Goal: Task Accomplishment & Management: Manage account settings

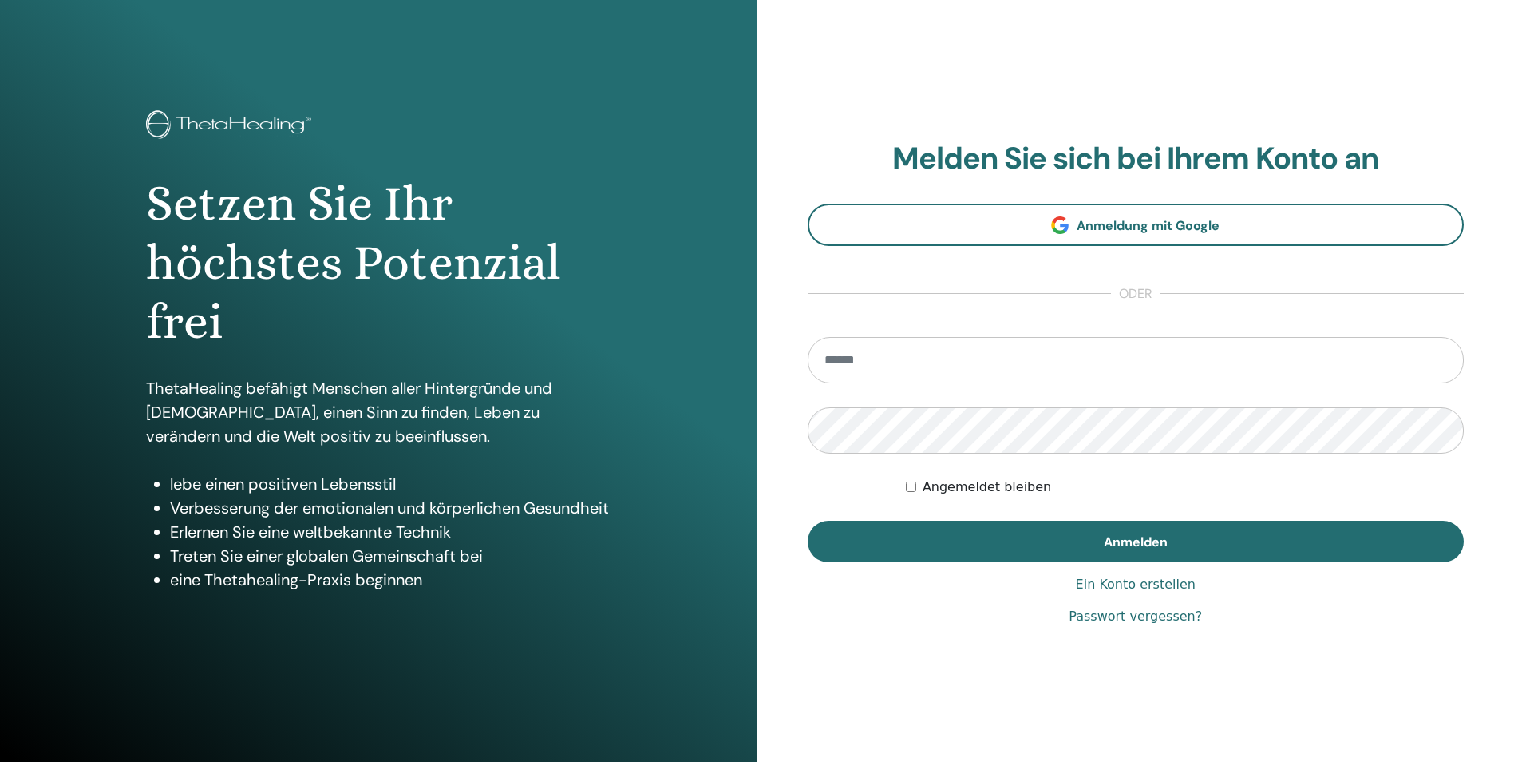
click at [972, 373] on input "email" at bounding box center [1136, 360] width 657 height 46
click at [947, 361] on input "email" at bounding box center [1136, 360] width 657 height 46
paste input "**********"
type input "**********"
click at [1162, 619] on link "Passwort vergessen?" at bounding box center [1135, 616] width 133 height 19
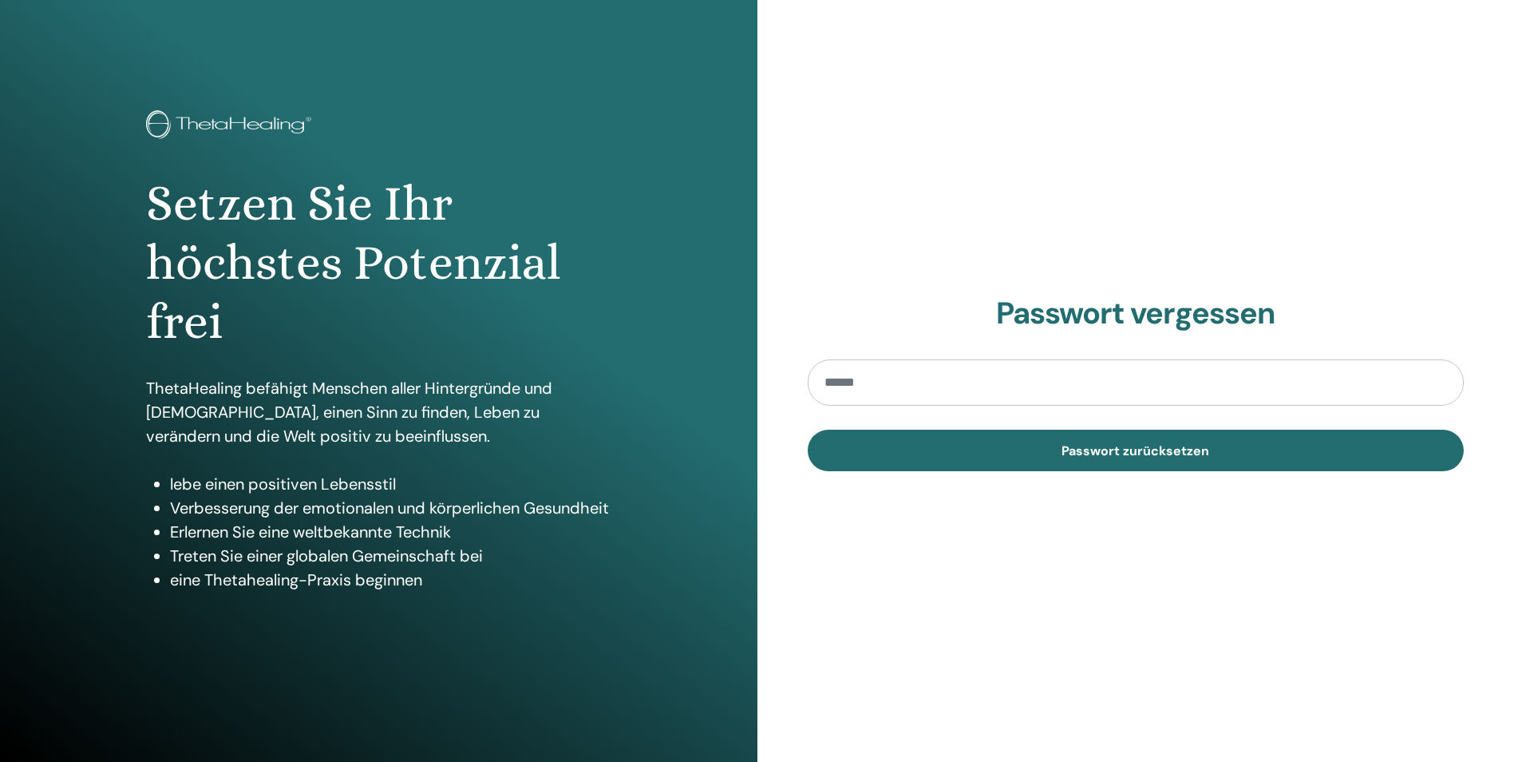
click at [995, 382] on input "email" at bounding box center [1136, 382] width 657 height 46
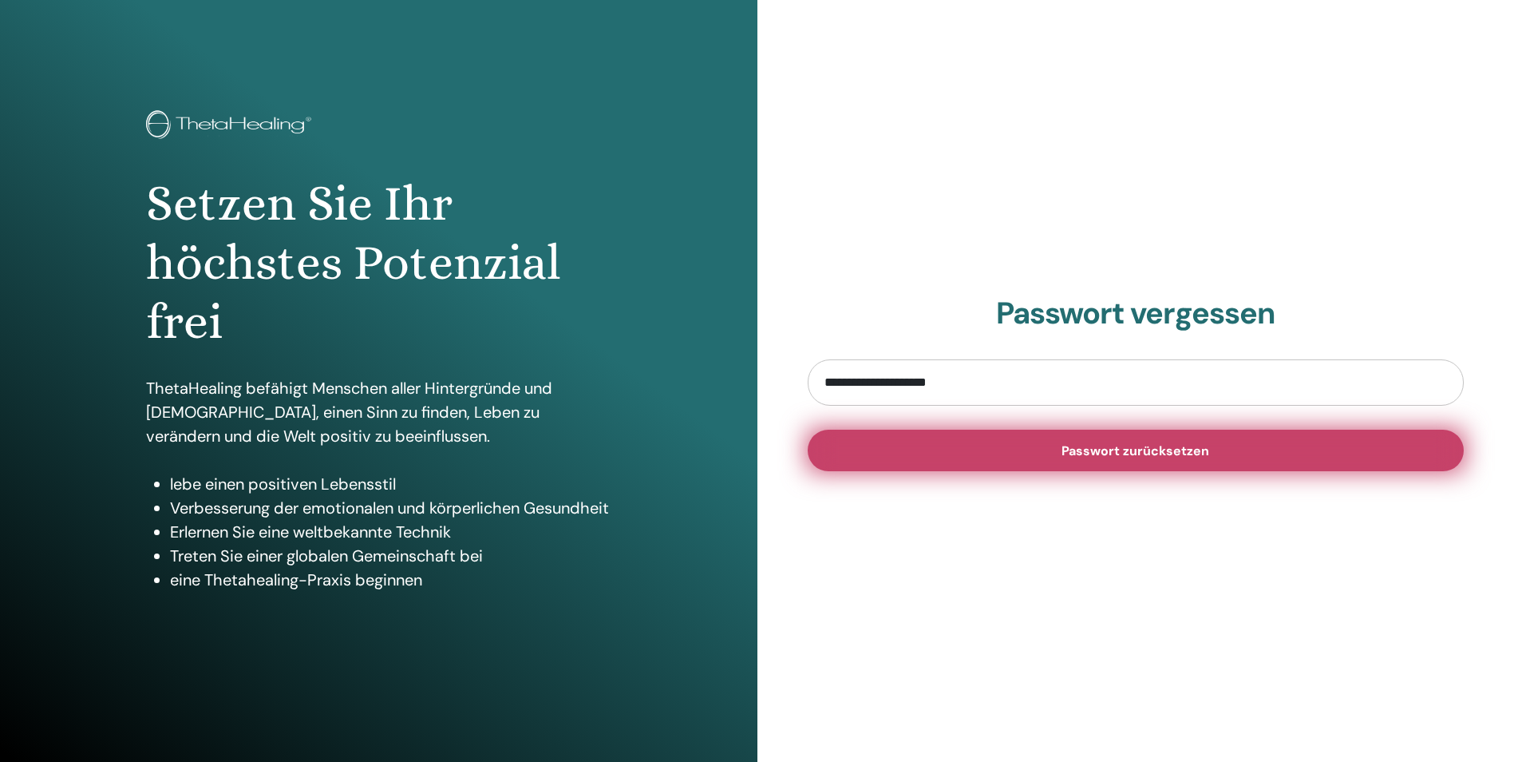
type input "**********"
click at [1133, 449] on span "Passwort zurücksetzen" at bounding box center [1136, 450] width 148 height 17
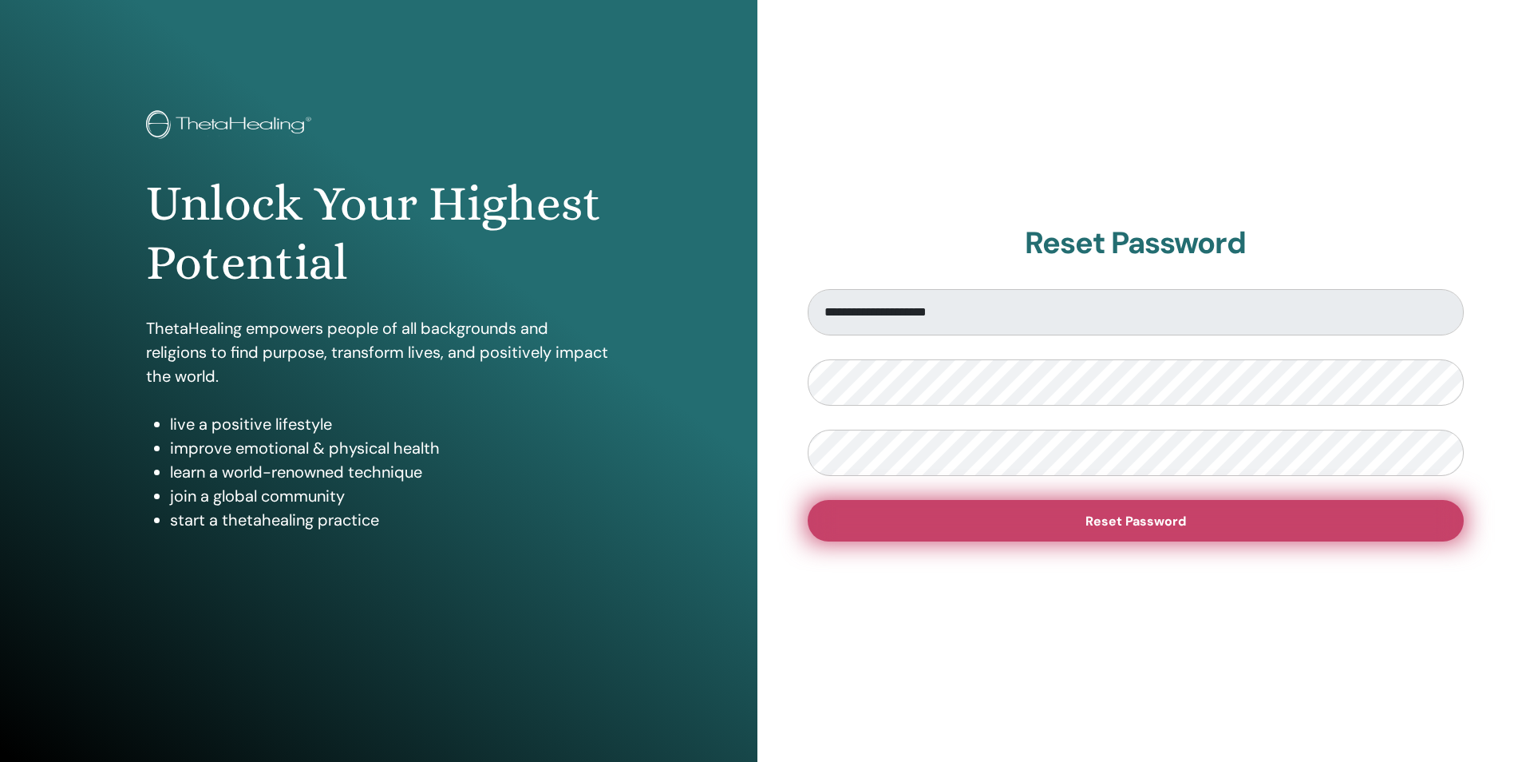
click at [1210, 526] on button "Reset Password" at bounding box center [1136, 521] width 657 height 42
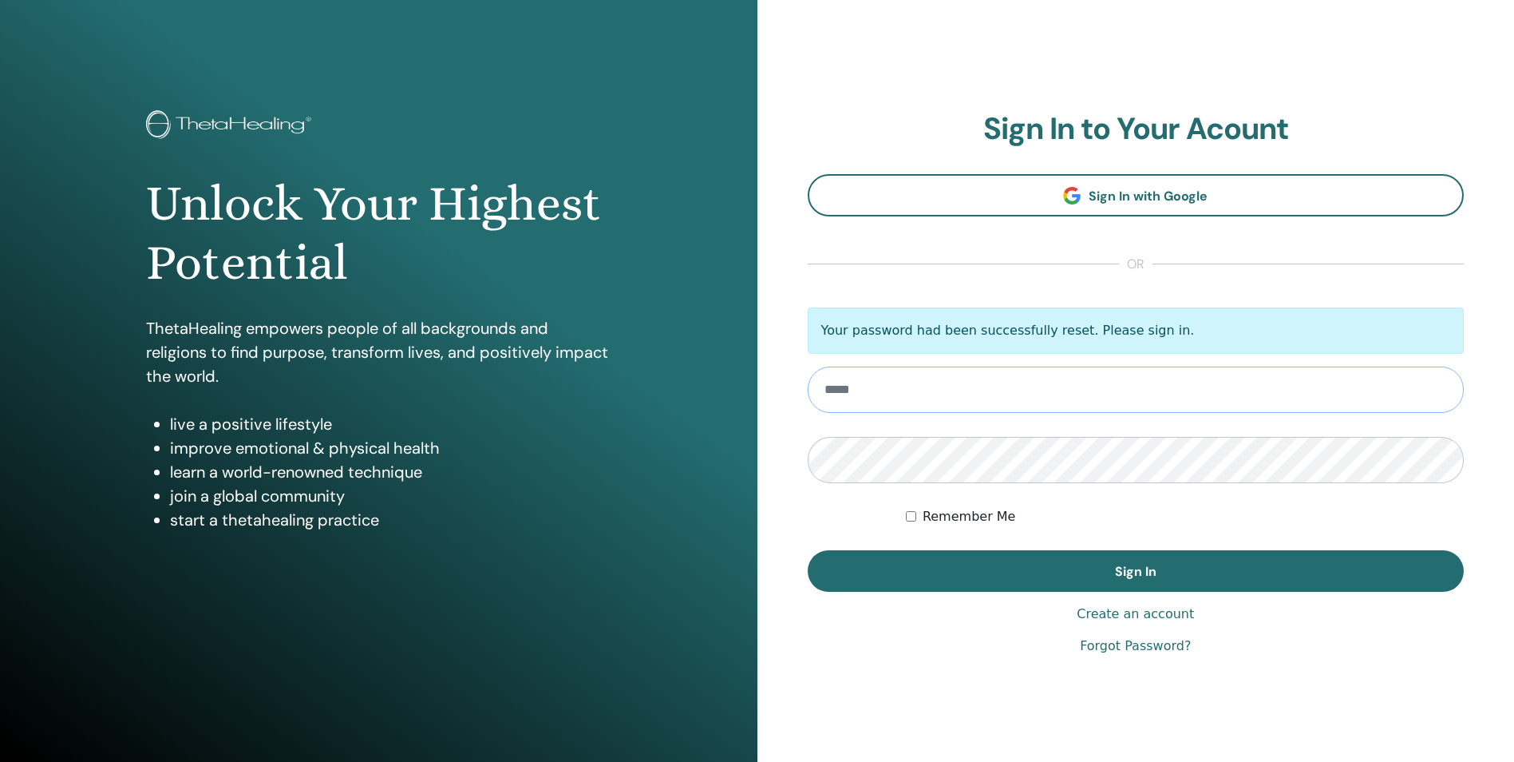
click at [926, 393] on input "email" at bounding box center [1136, 389] width 657 height 46
type input "**********"
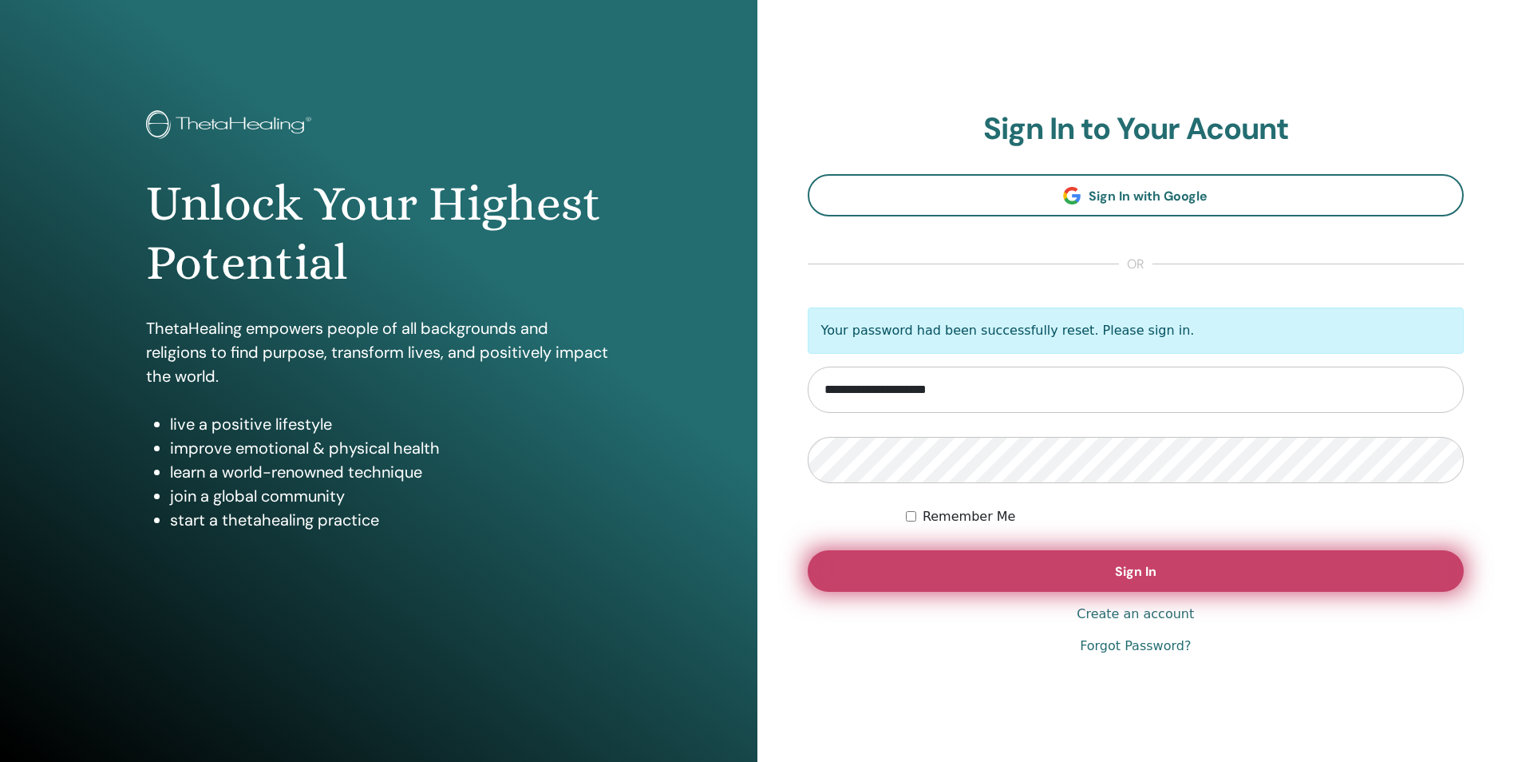
click at [1096, 572] on button "Sign In" at bounding box center [1136, 571] width 657 height 42
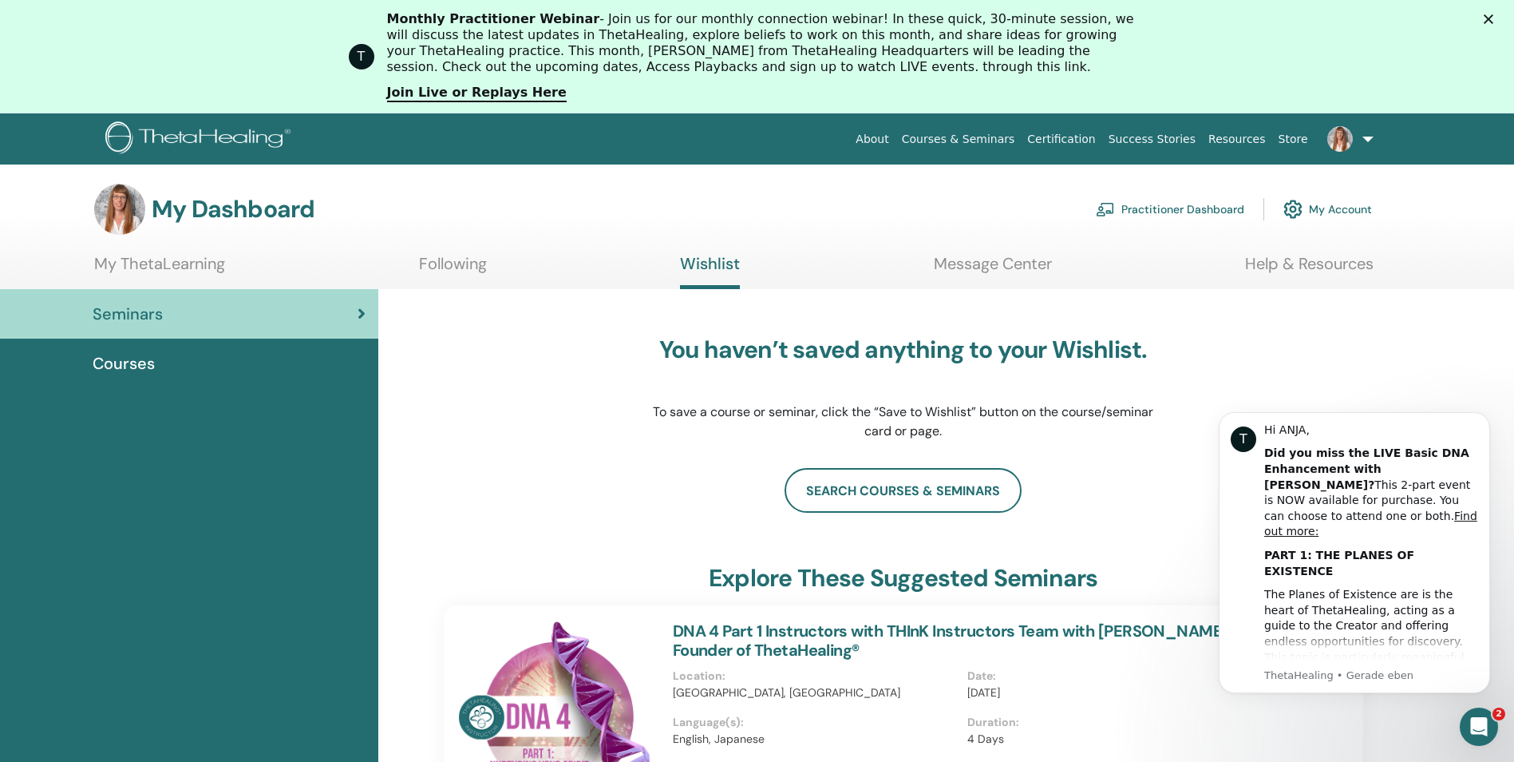
click at [1360, 135] on link at bounding box center [1347, 138] width 65 height 51
click at [1489, 416] on icon "Dismiss notification" at bounding box center [1486, 416] width 9 height 9
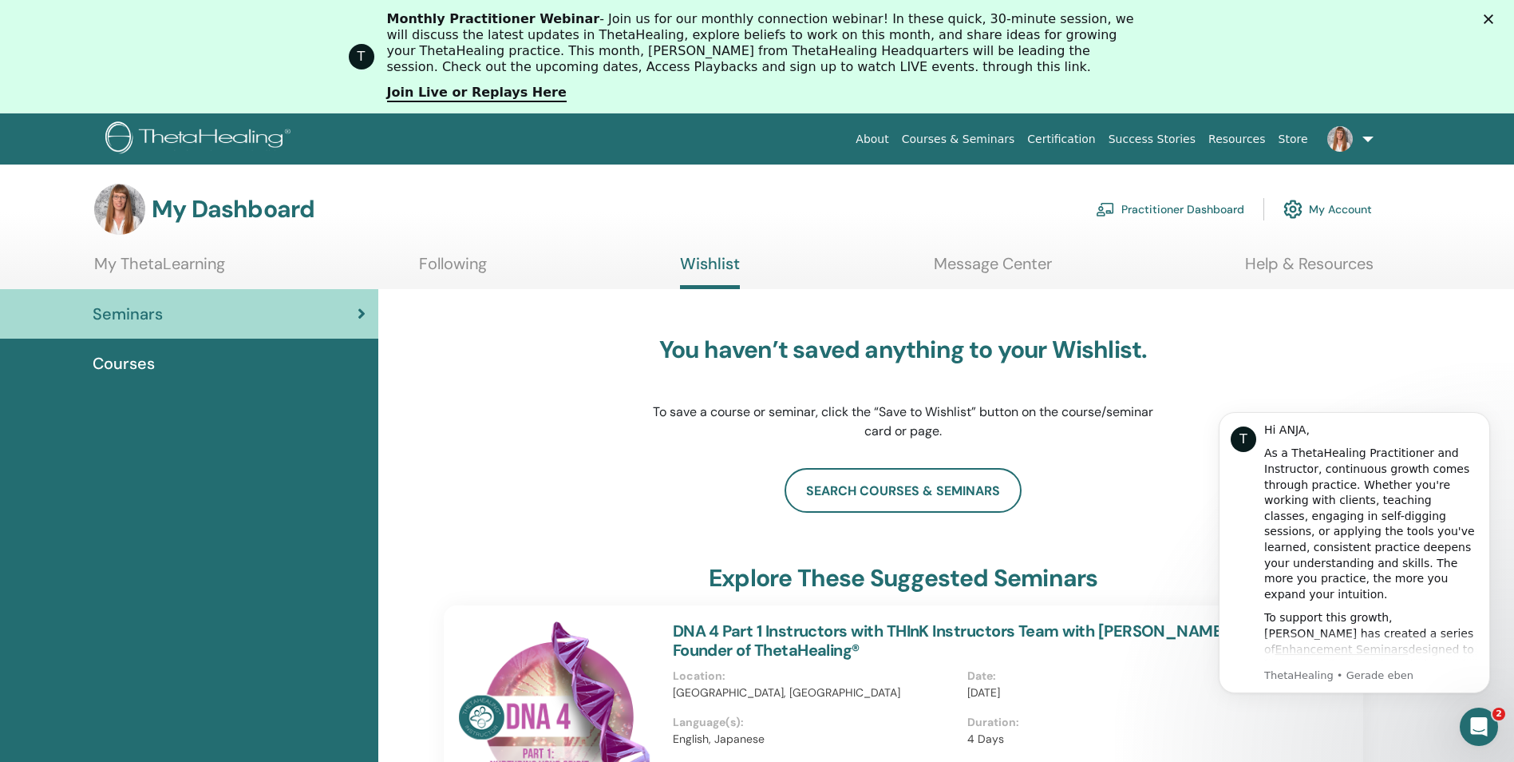
click at [148, 360] on span "Courses" at bounding box center [124, 363] width 62 height 24
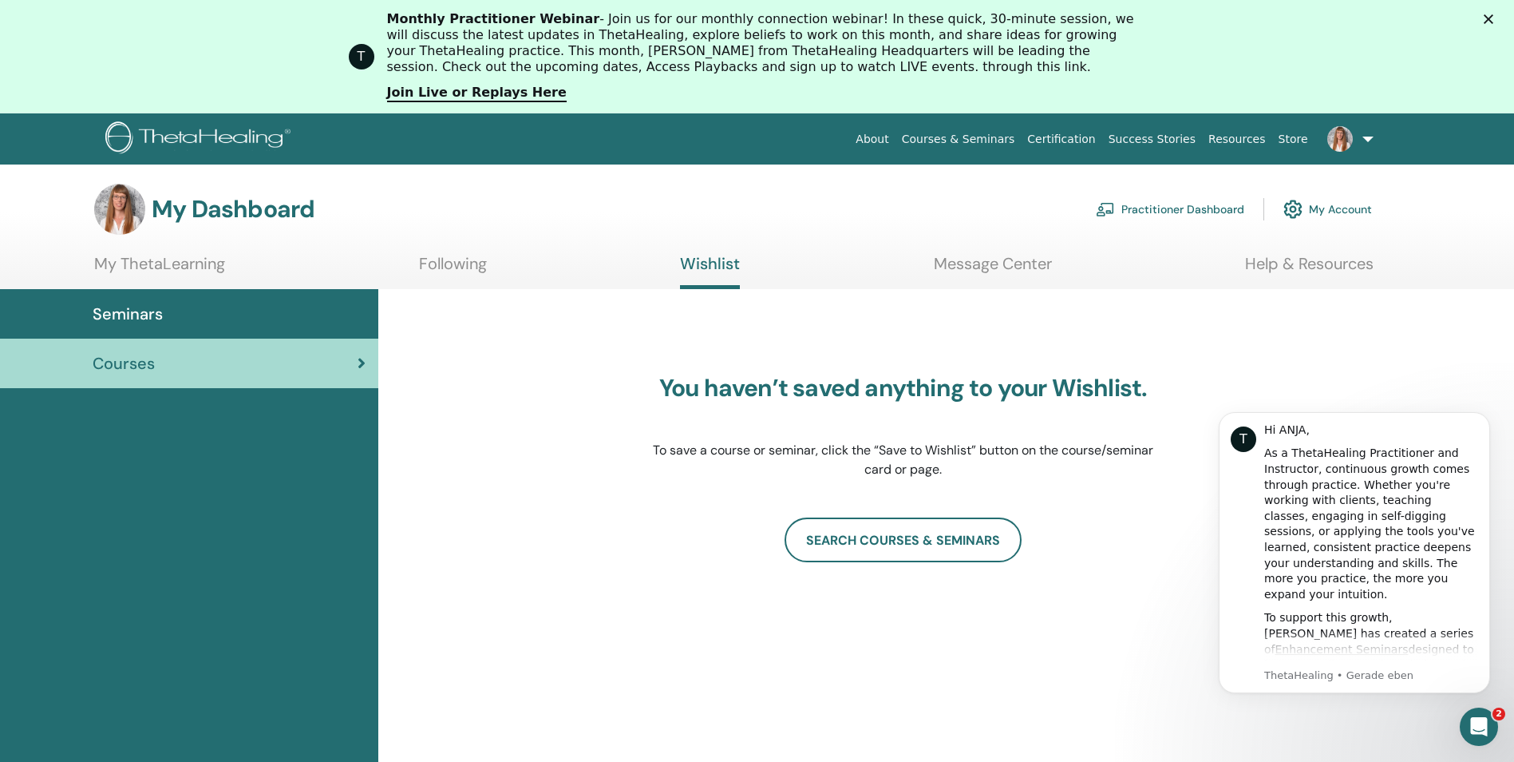
click at [137, 299] on link "Seminars" at bounding box center [189, 313] width 378 height 49
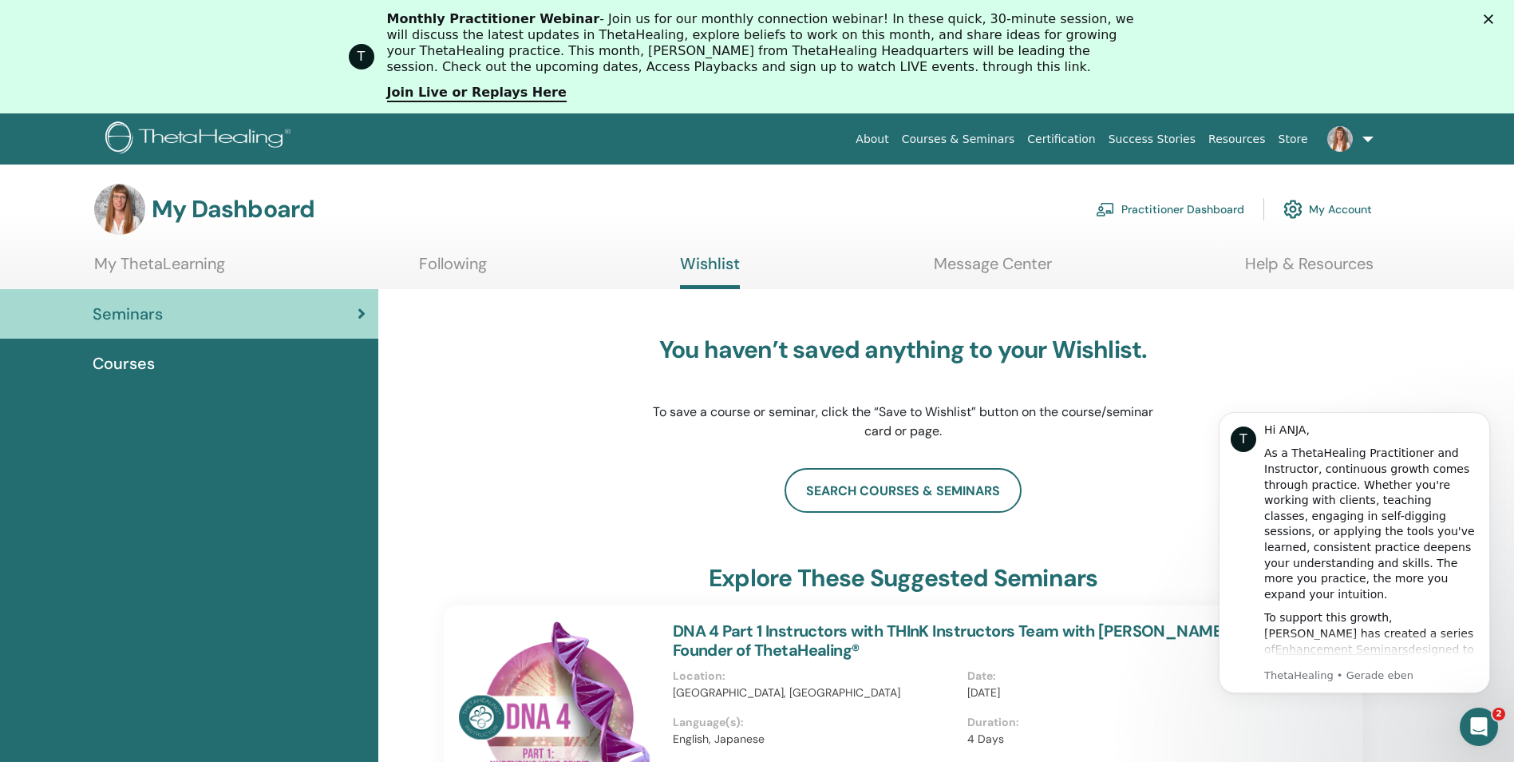
click at [1340, 203] on link "My Account" at bounding box center [1328, 209] width 89 height 35
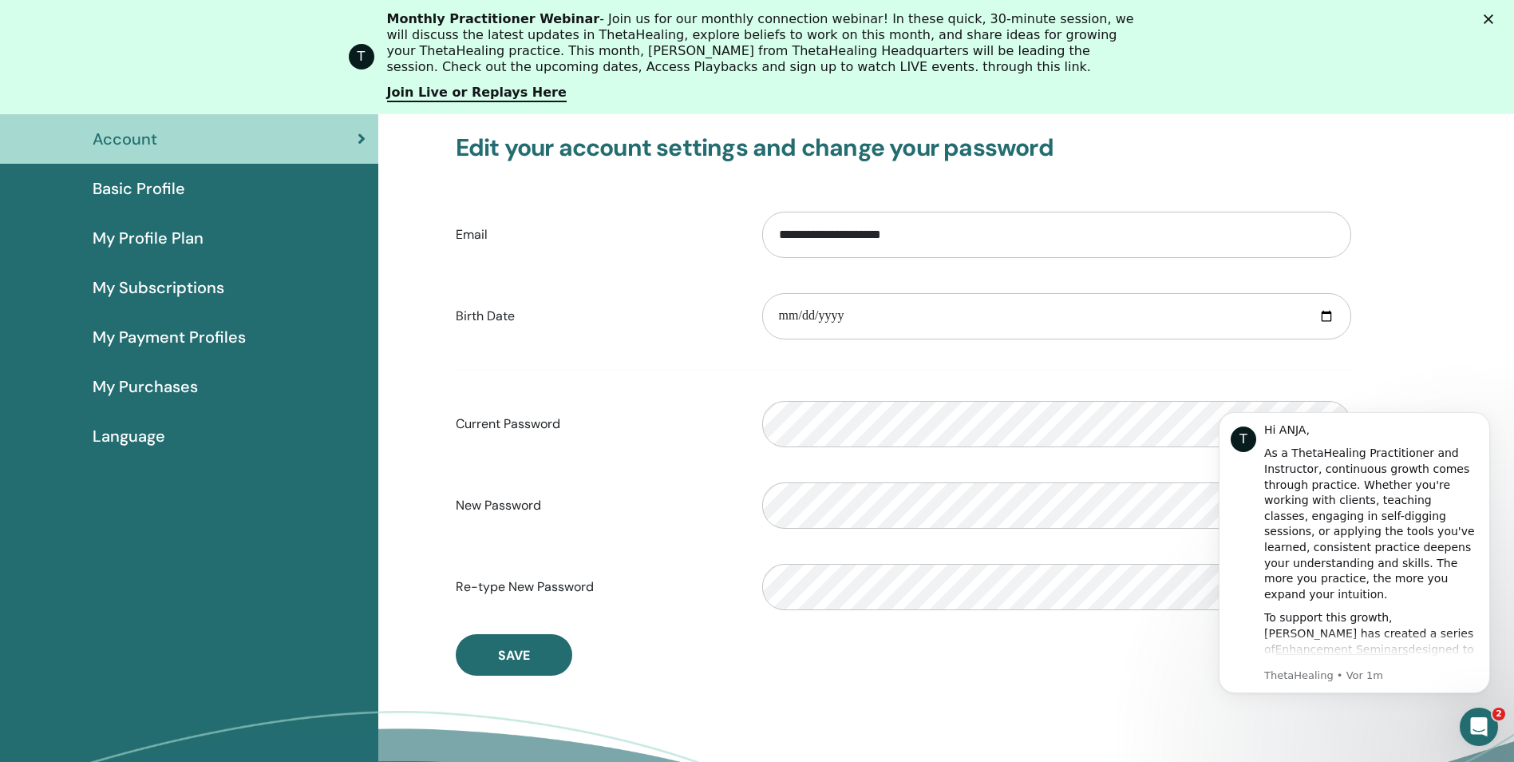
scroll to position [176, 0]
click at [109, 187] on span "Basic Profile" at bounding box center [139, 190] width 93 height 24
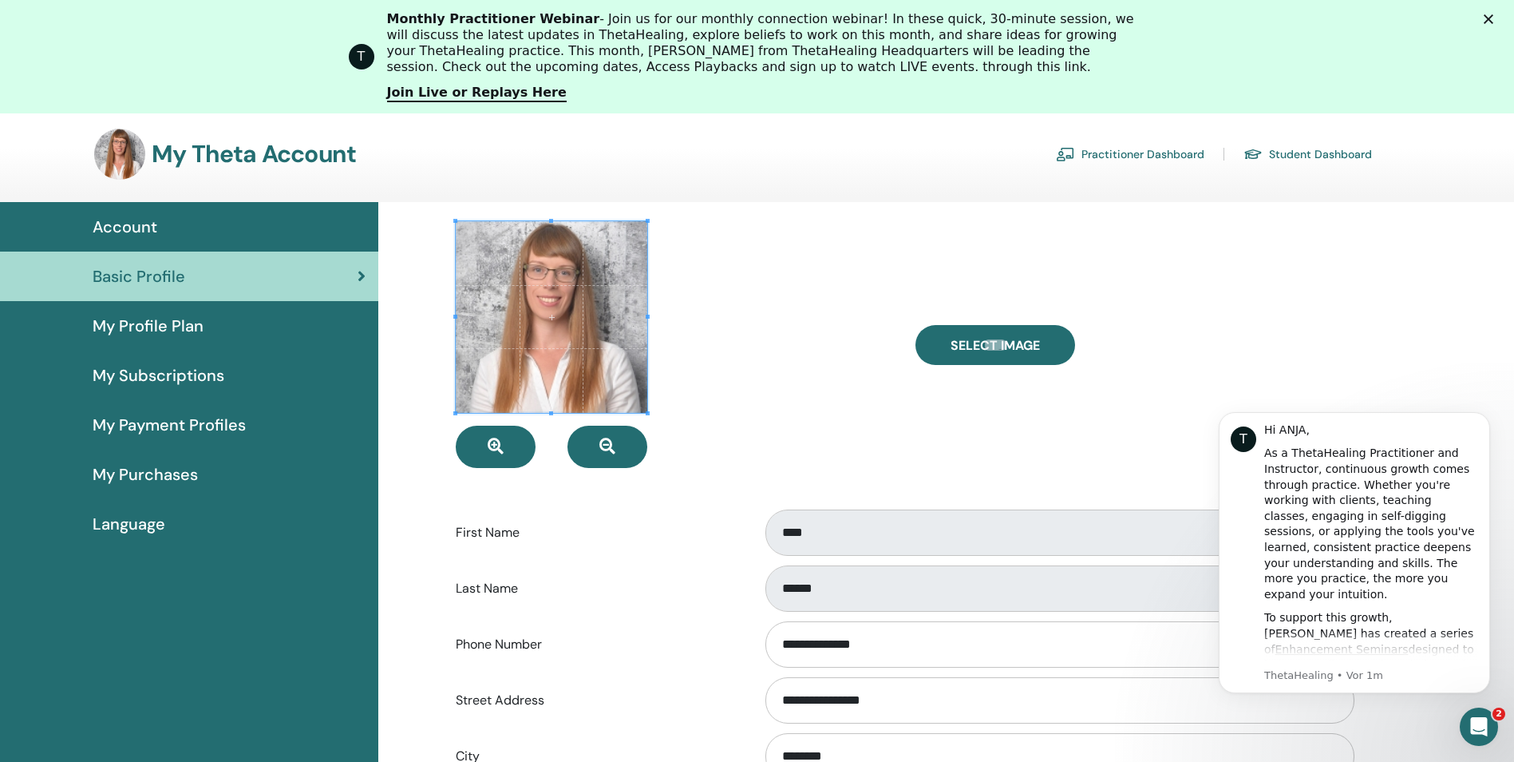
scroll to position [514, 0]
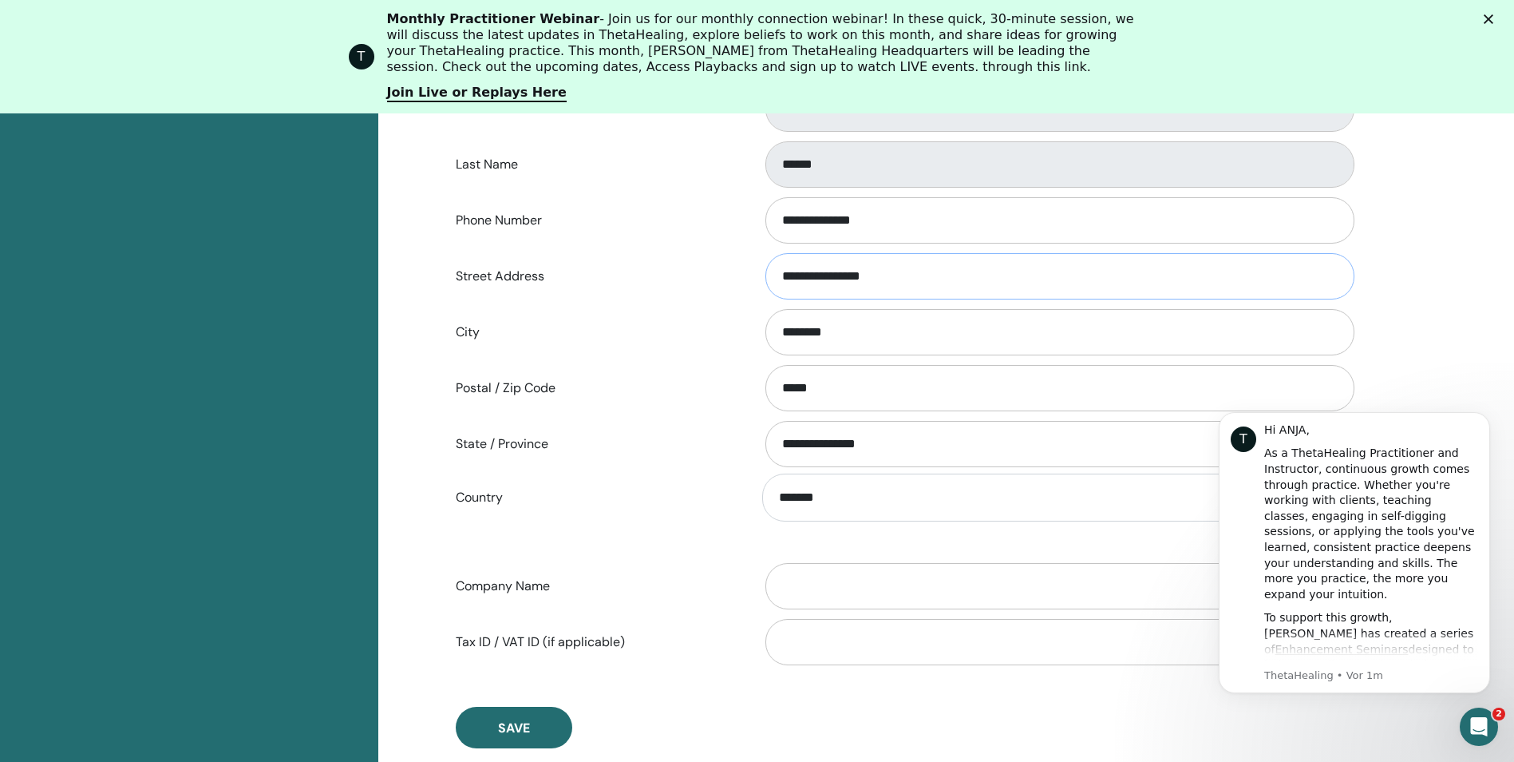
drag, startPoint x: 898, startPoint y: 279, endPoint x: 721, endPoint y: 276, distance: 177.2
click at [721, 276] on div "**********" at bounding box center [904, 276] width 920 height 53
type input "**********"
type input "*****"
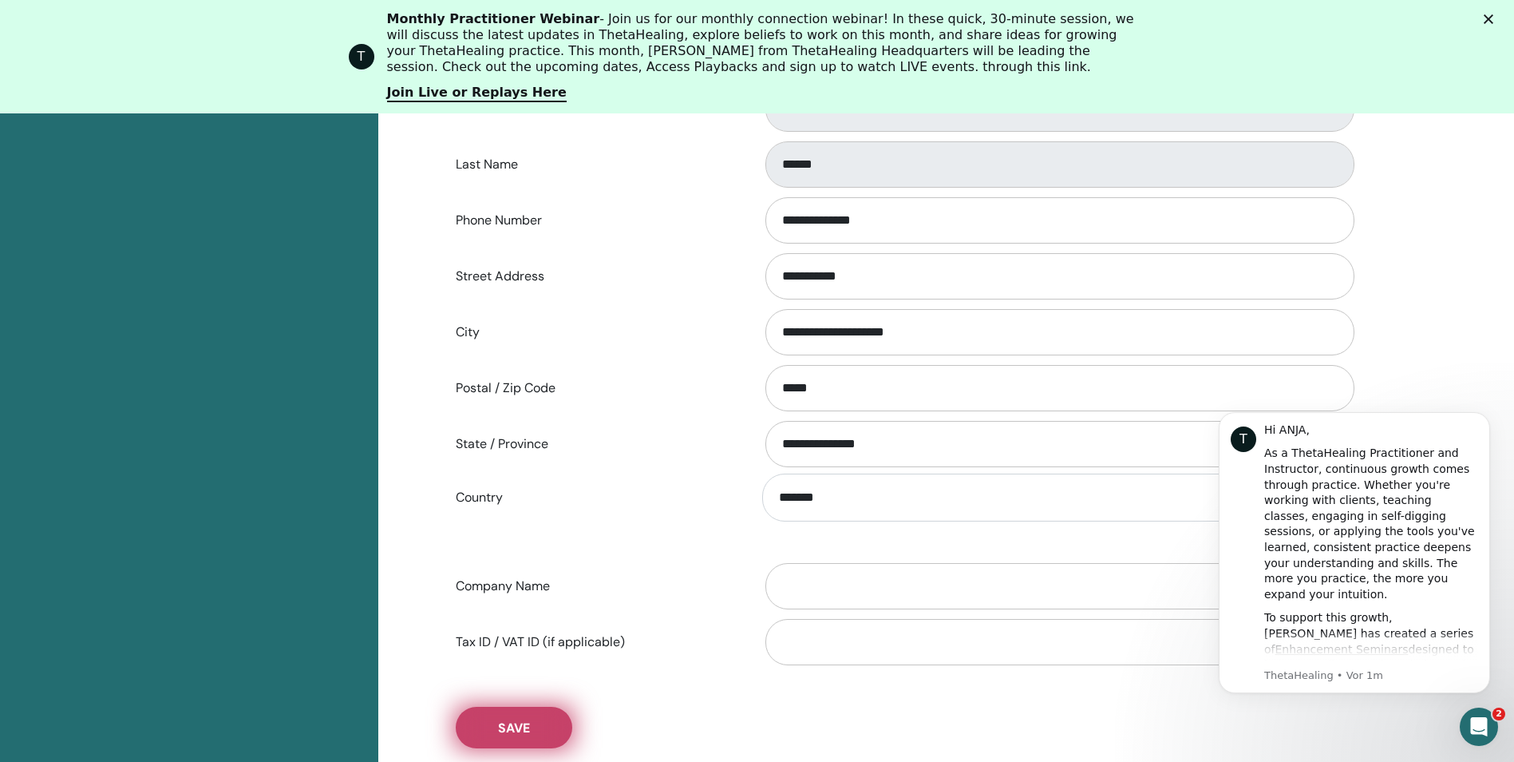
click at [521, 734] on span "Save" at bounding box center [514, 727] width 32 height 17
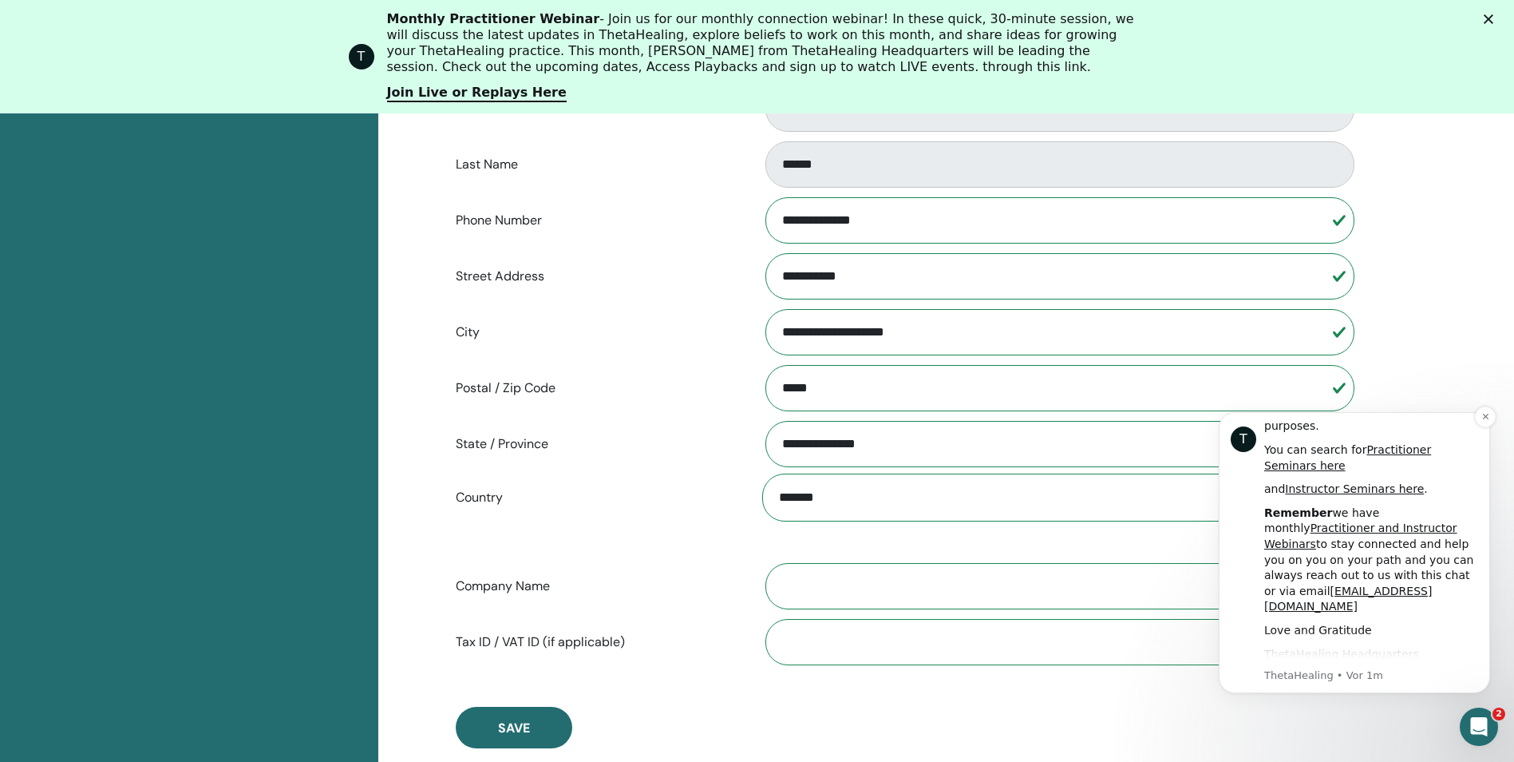
scroll to position [639, 0]
click at [1485, 412] on icon "Dismiss notification" at bounding box center [1486, 416] width 9 height 9
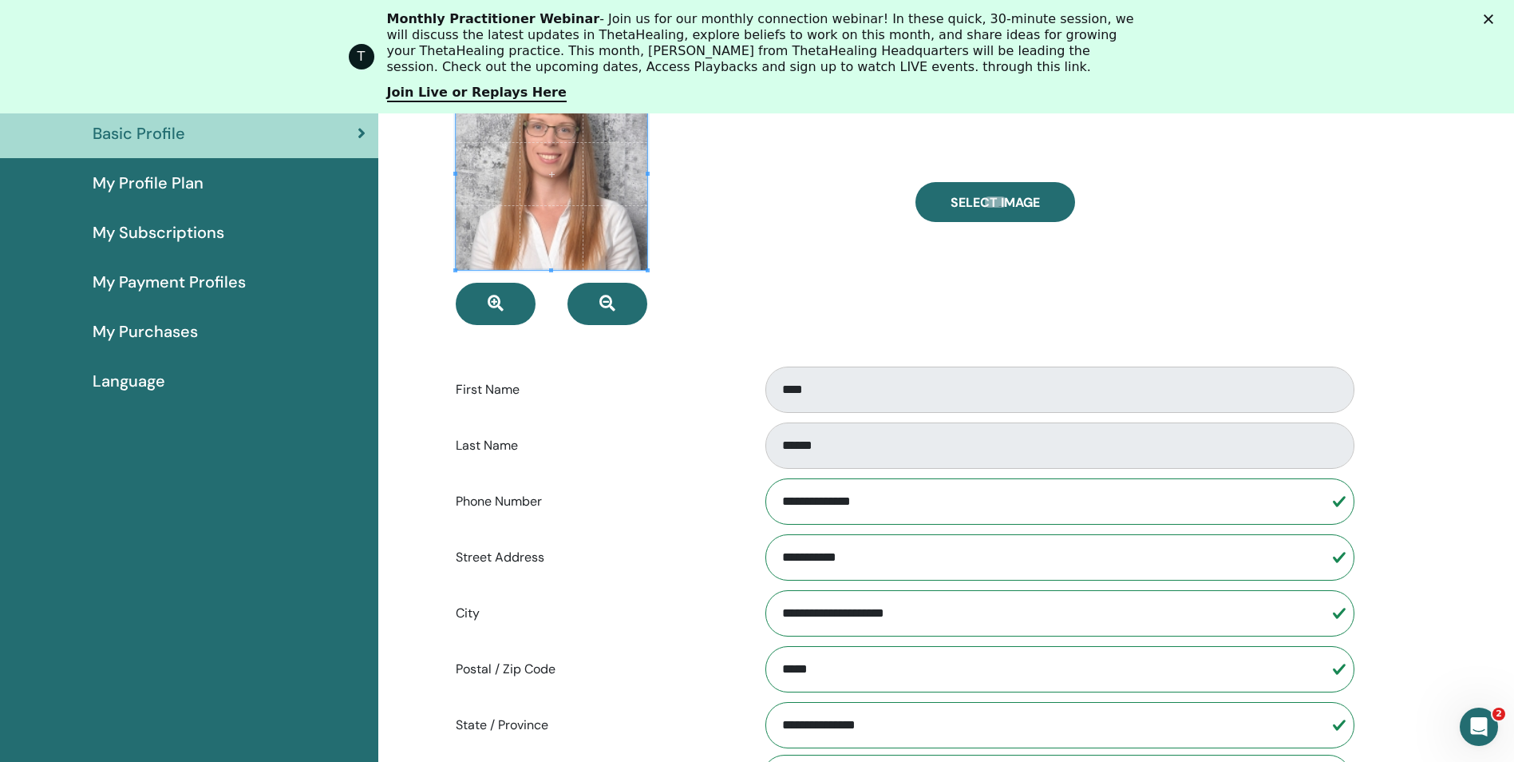
scroll to position [0, 0]
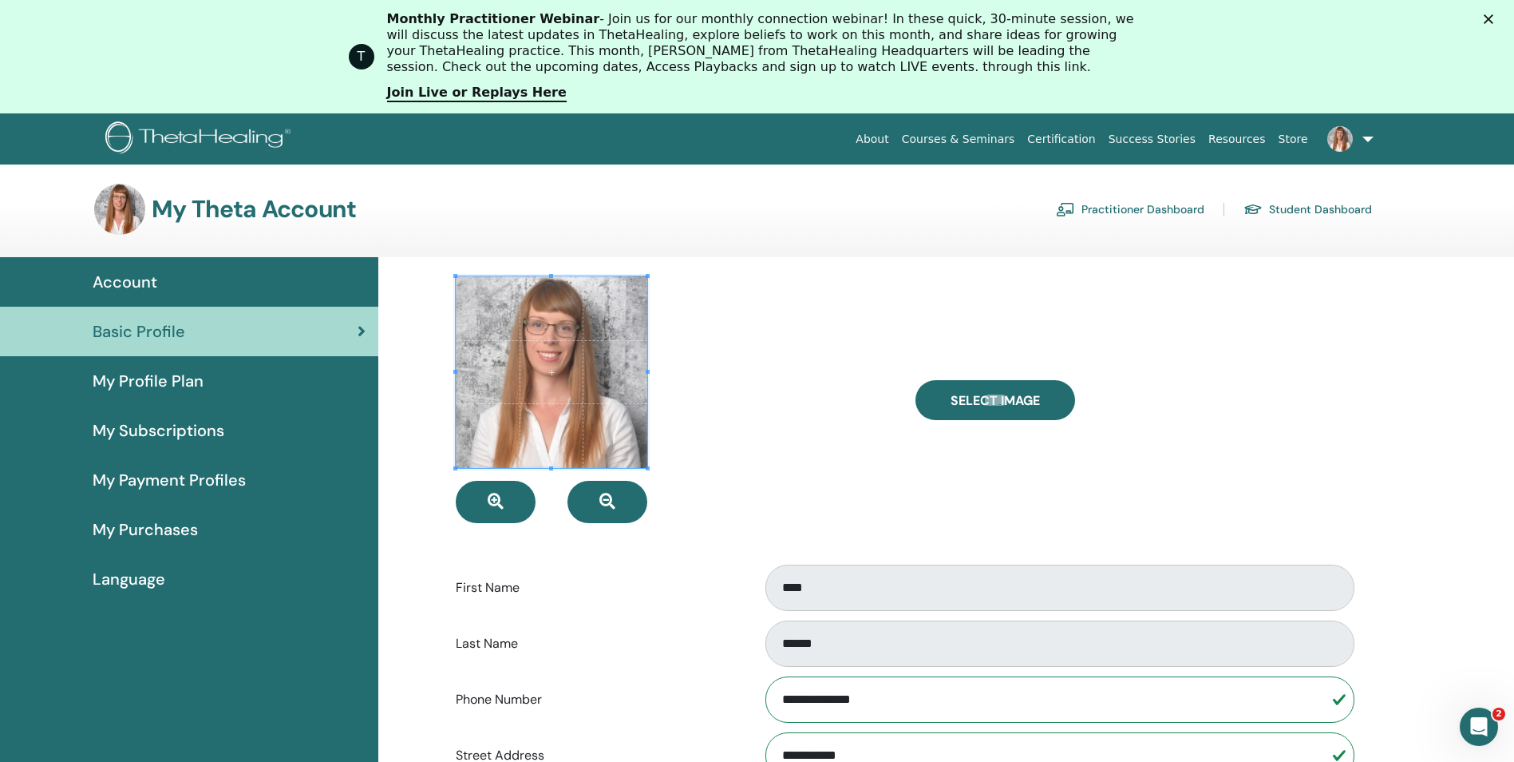
click at [164, 378] on span "My Profile Plan" at bounding box center [148, 381] width 111 height 24
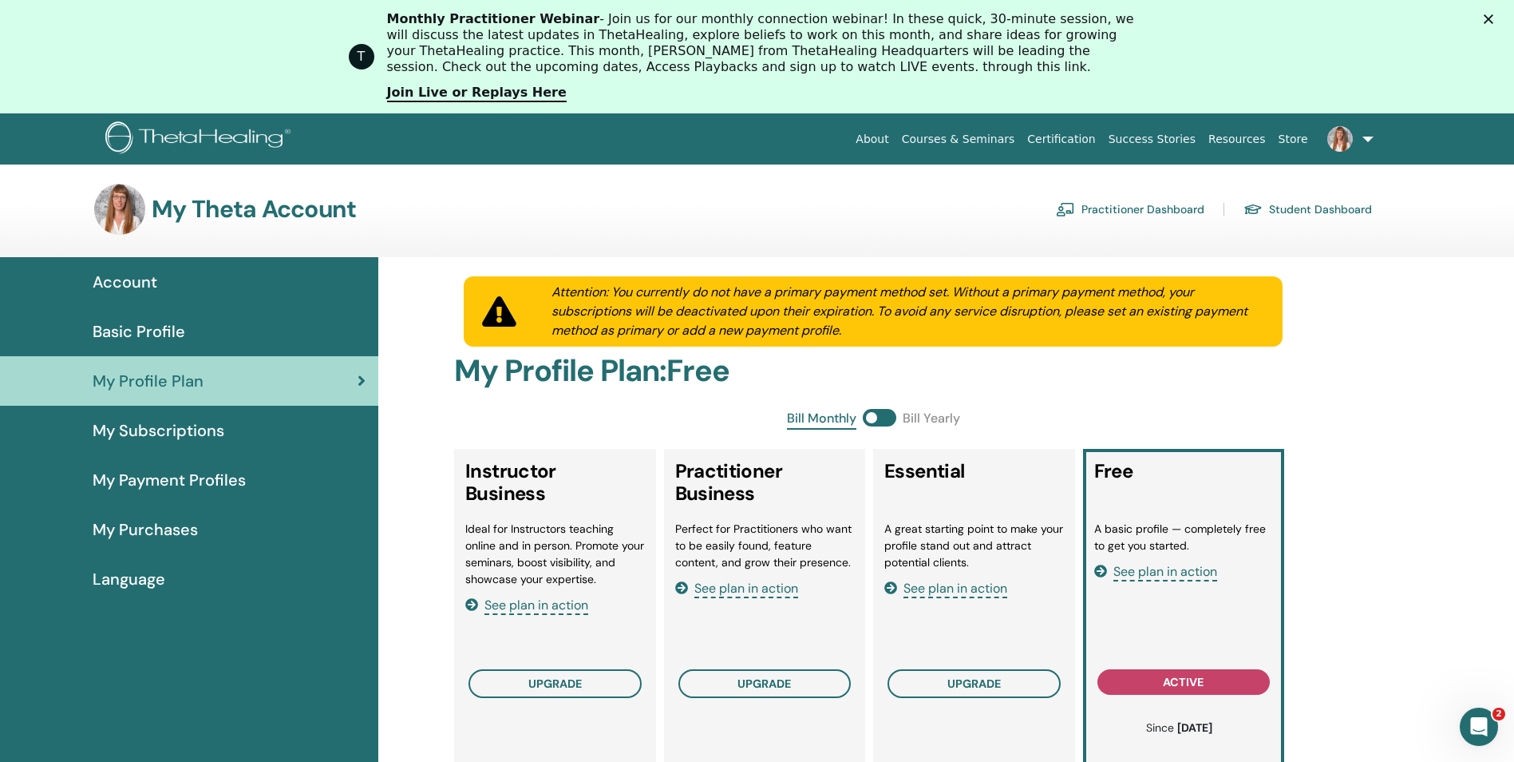
click at [895, 137] on link "About" at bounding box center [872, 140] width 46 height 30
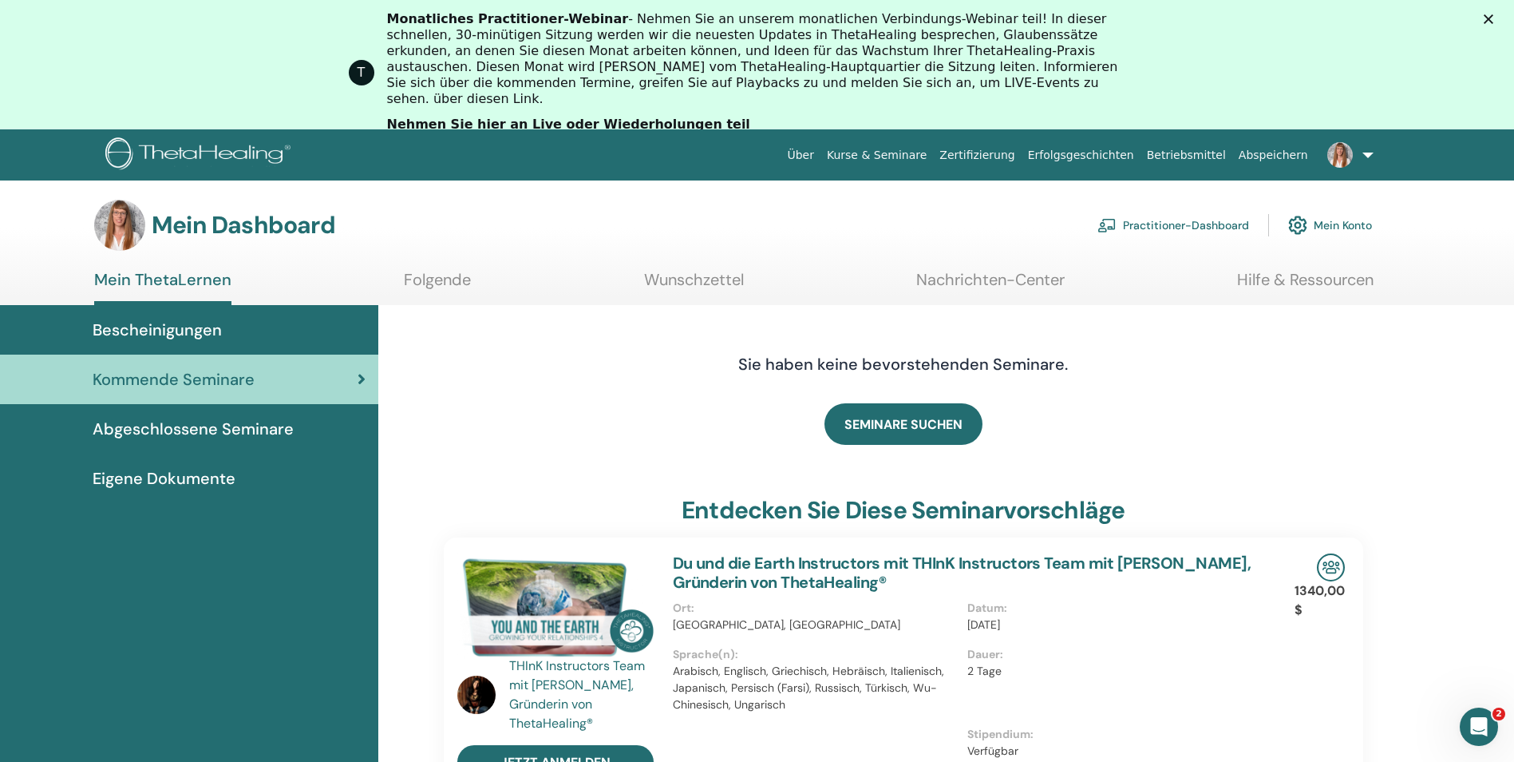
click at [127, 327] on span "Bescheinigungen" at bounding box center [157, 330] width 129 height 24
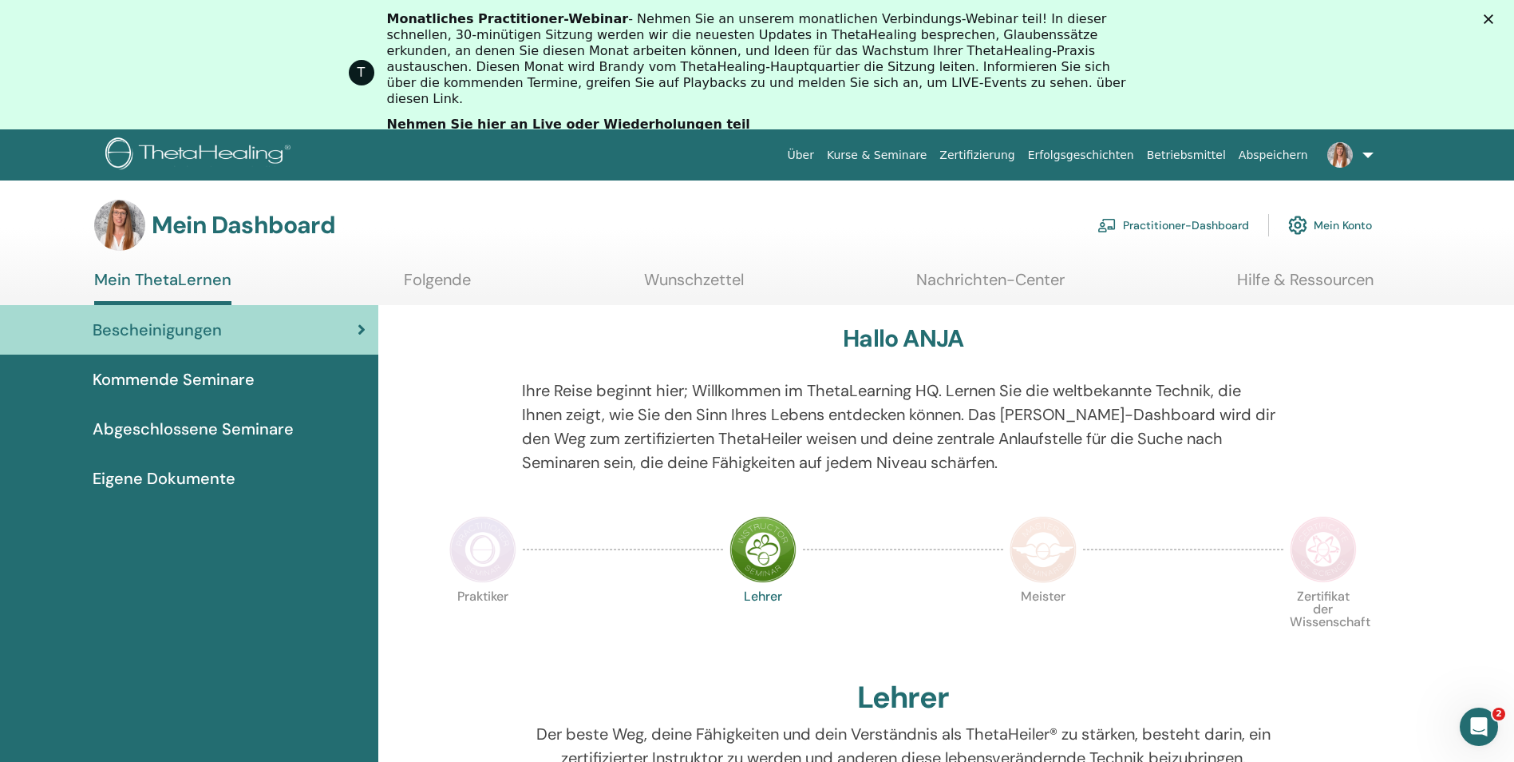
click at [152, 426] on span "Abgeschlossene Seminare" at bounding box center [193, 429] width 201 height 24
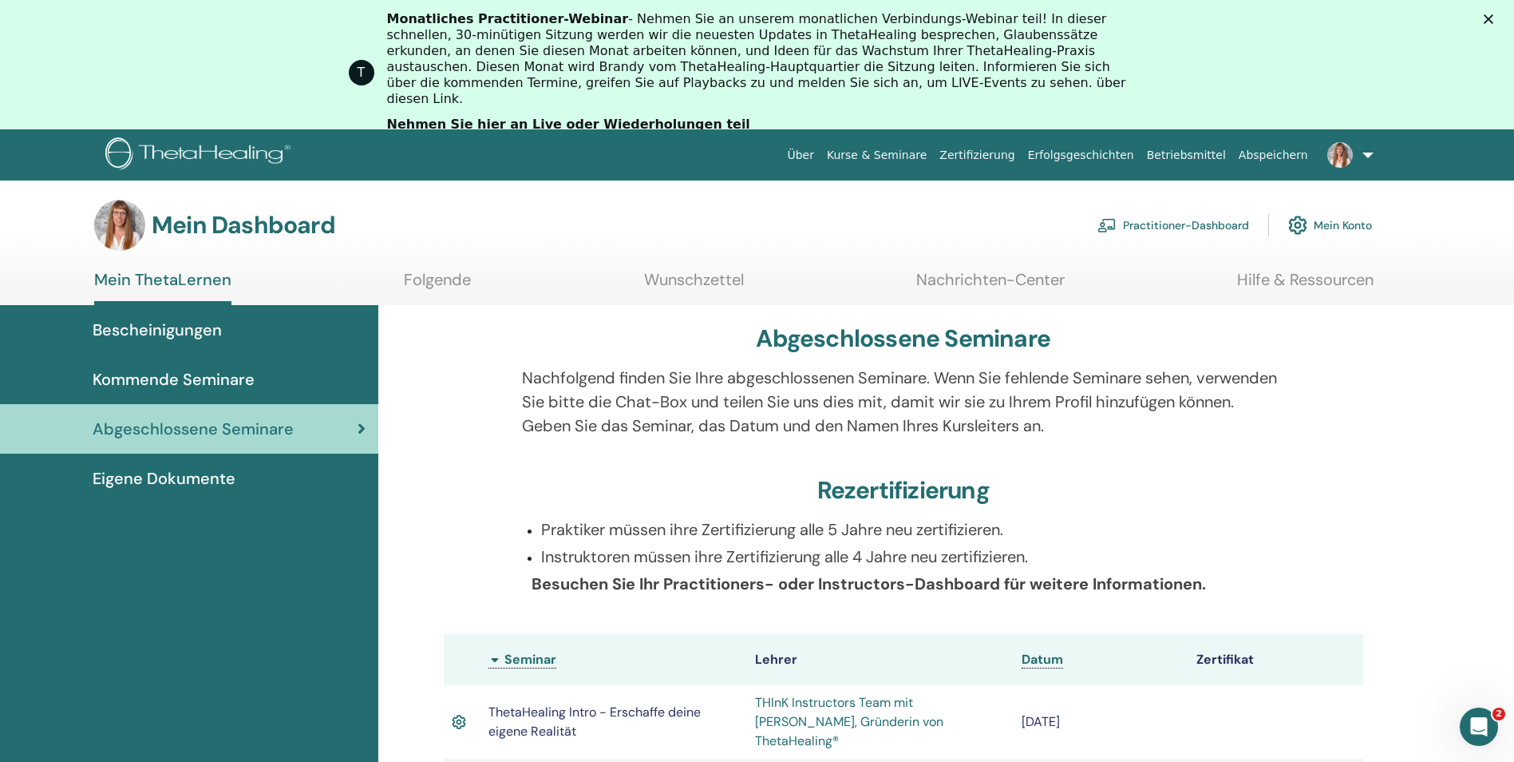
click at [161, 475] on span "Eigene Dokumente" at bounding box center [164, 478] width 143 height 24
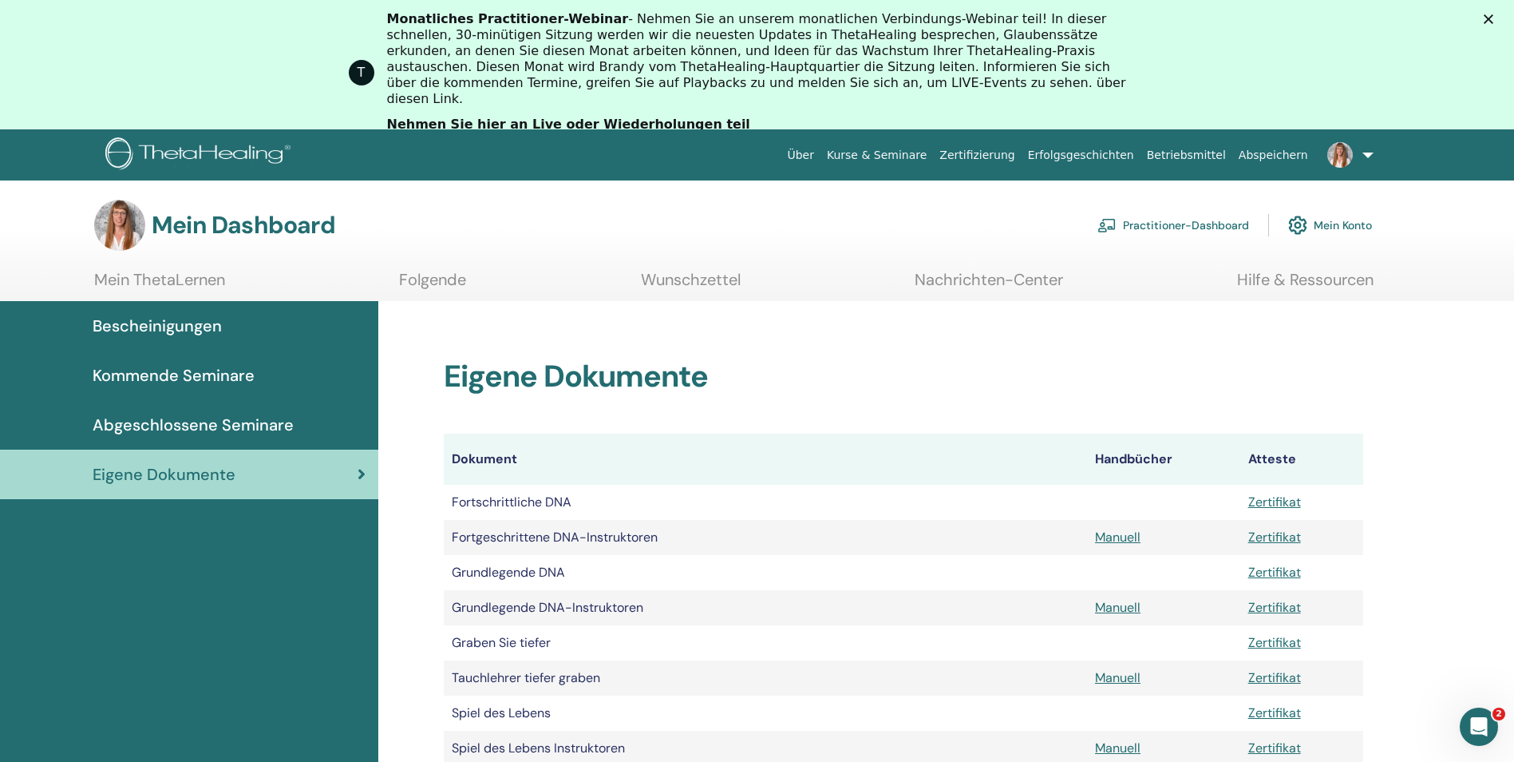
click at [933, 157] on link "Kurse & Seminare" at bounding box center [877, 156] width 113 height 30
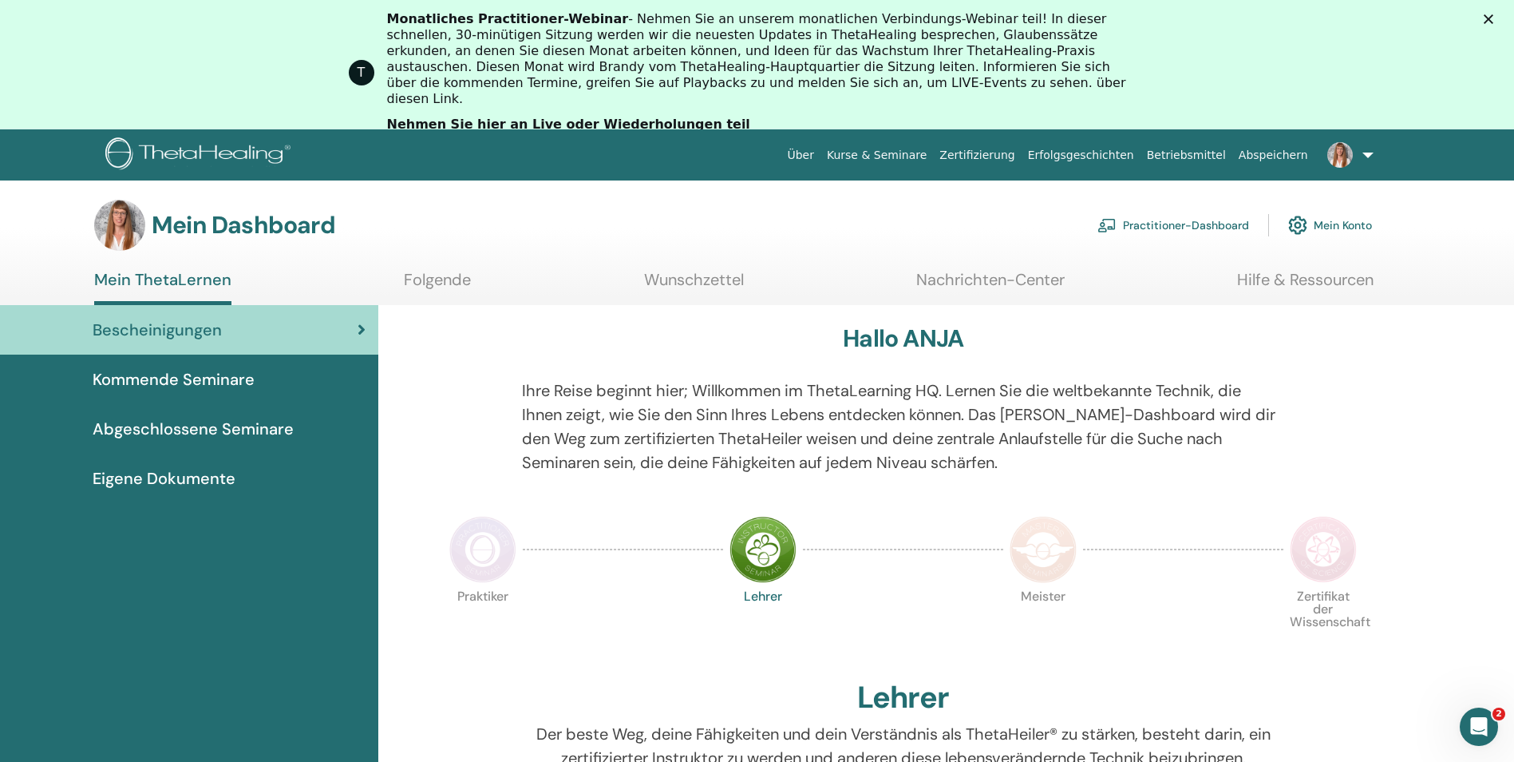
click at [452, 276] on link "Folgende" at bounding box center [437, 285] width 67 height 31
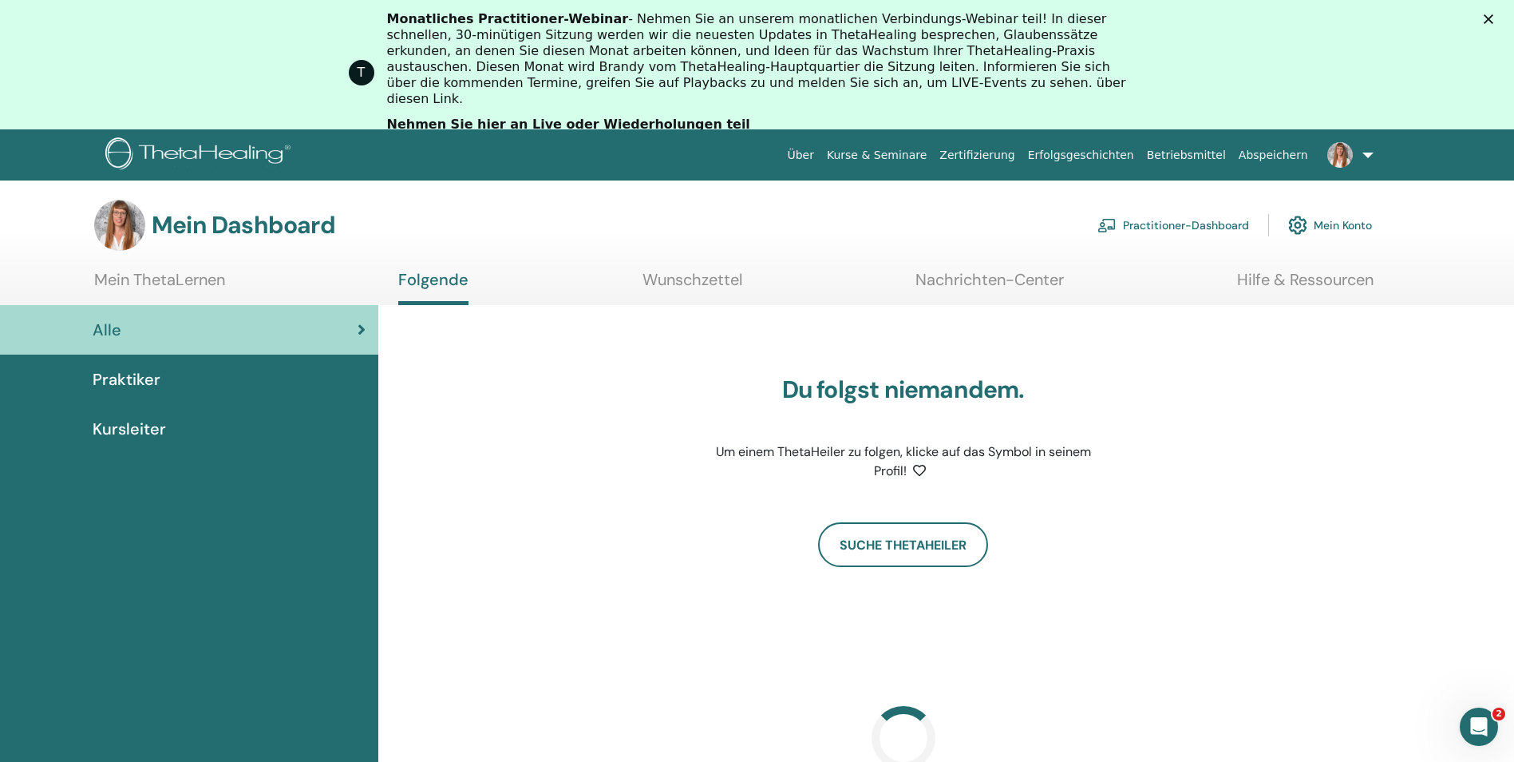
click at [666, 273] on link "Wunschzettel" at bounding box center [693, 285] width 100 height 31
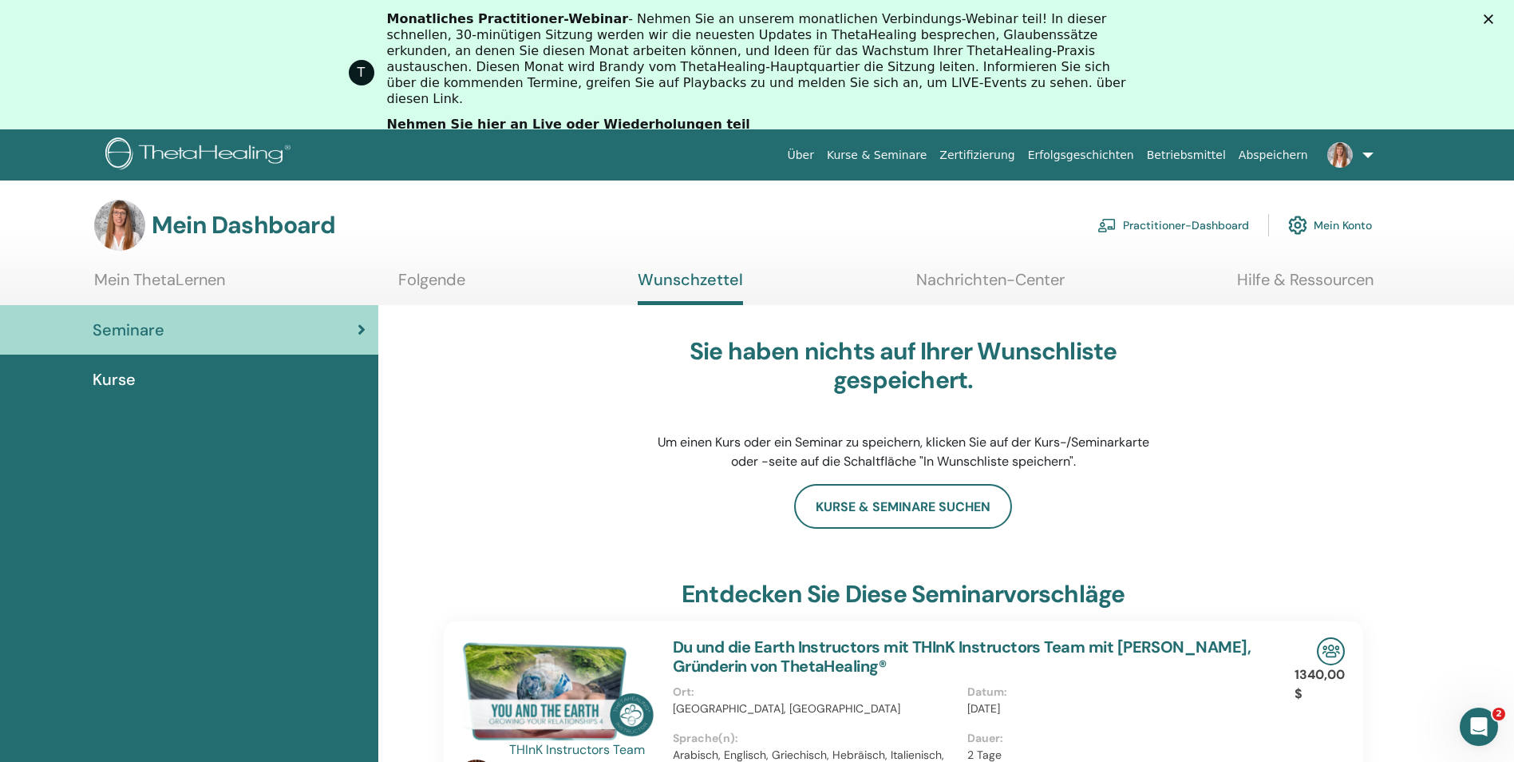
click at [964, 279] on link "Nachrichten-Center" at bounding box center [990, 285] width 148 height 31
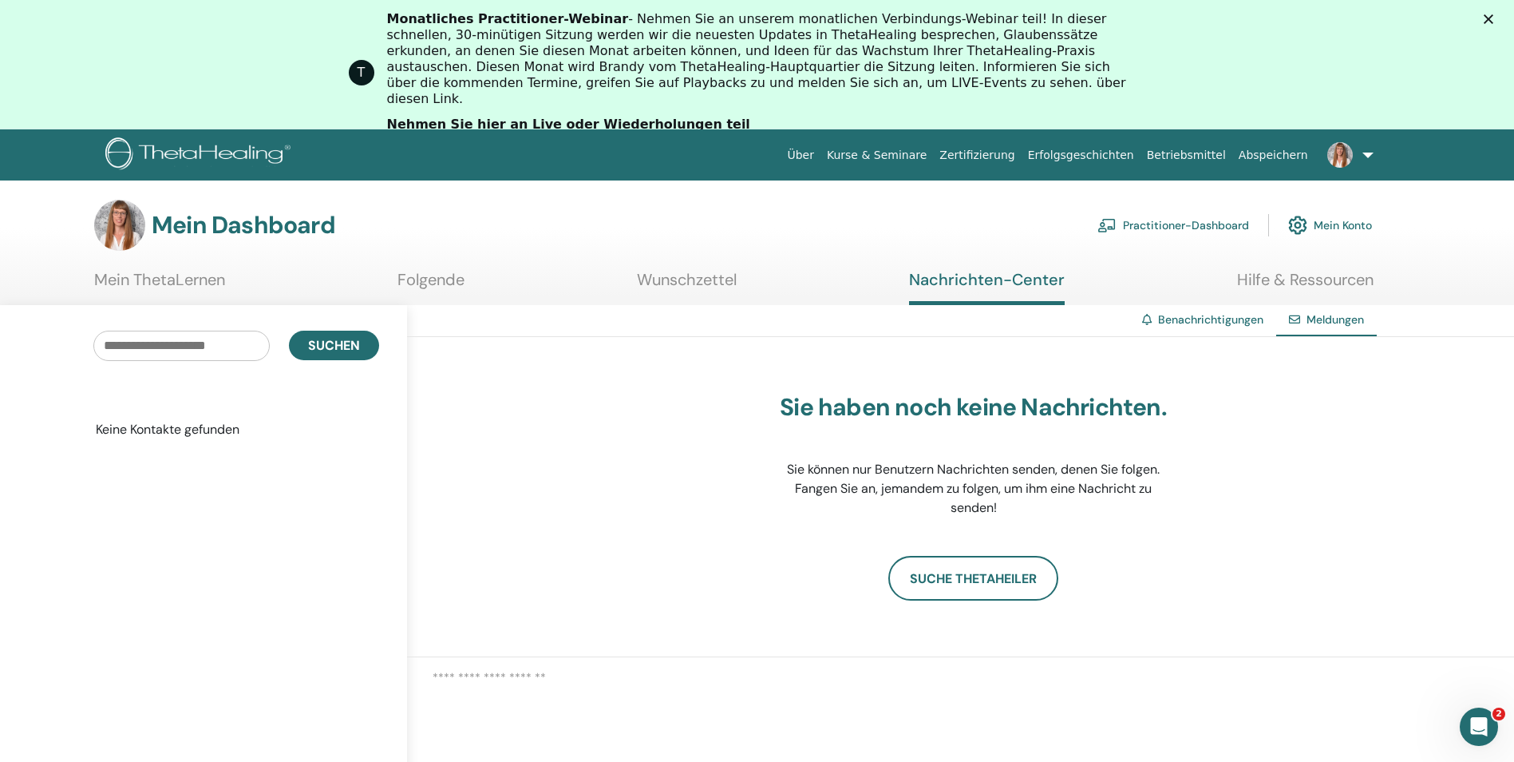
click at [1286, 282] on link "Hilfe & Ressourcen" at bounding box center [1305, 285] width 137 height 31
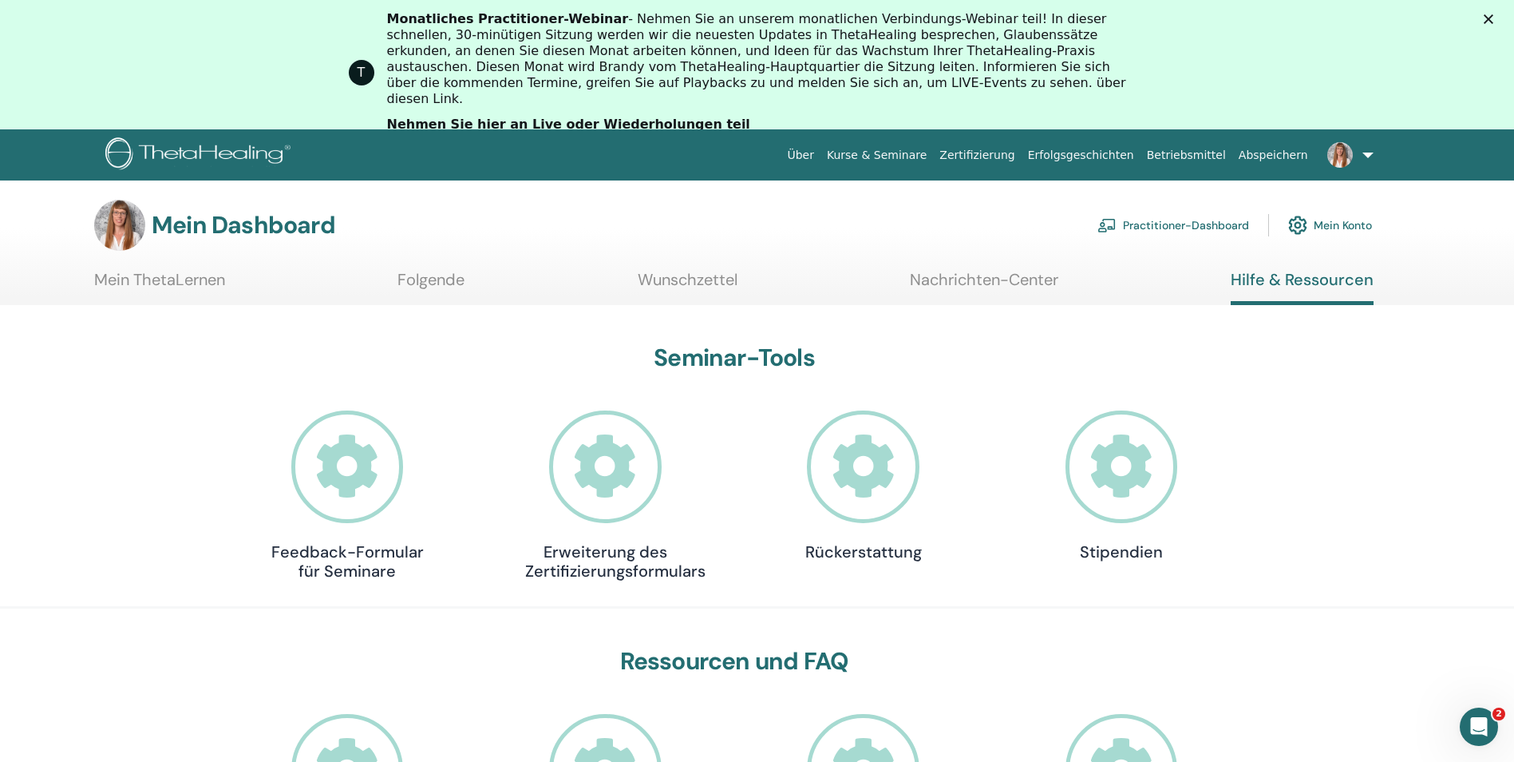
click at [821, 156] on link "Über" at bounding box center [801, 156] width 40 height 30
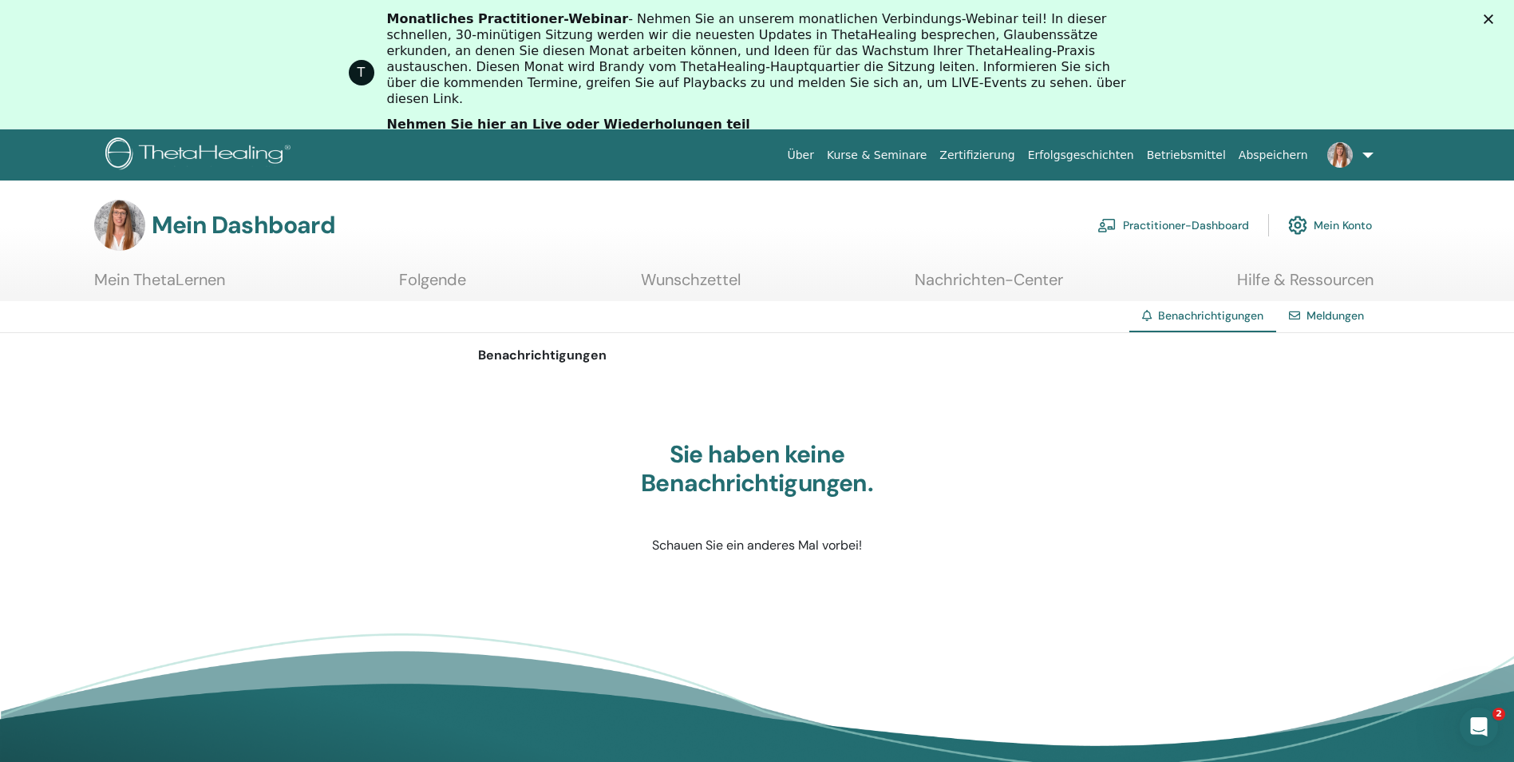
click at [1344, 226] on font "Mein Konto" at bounding box center [1343, 225] width 58 height 14
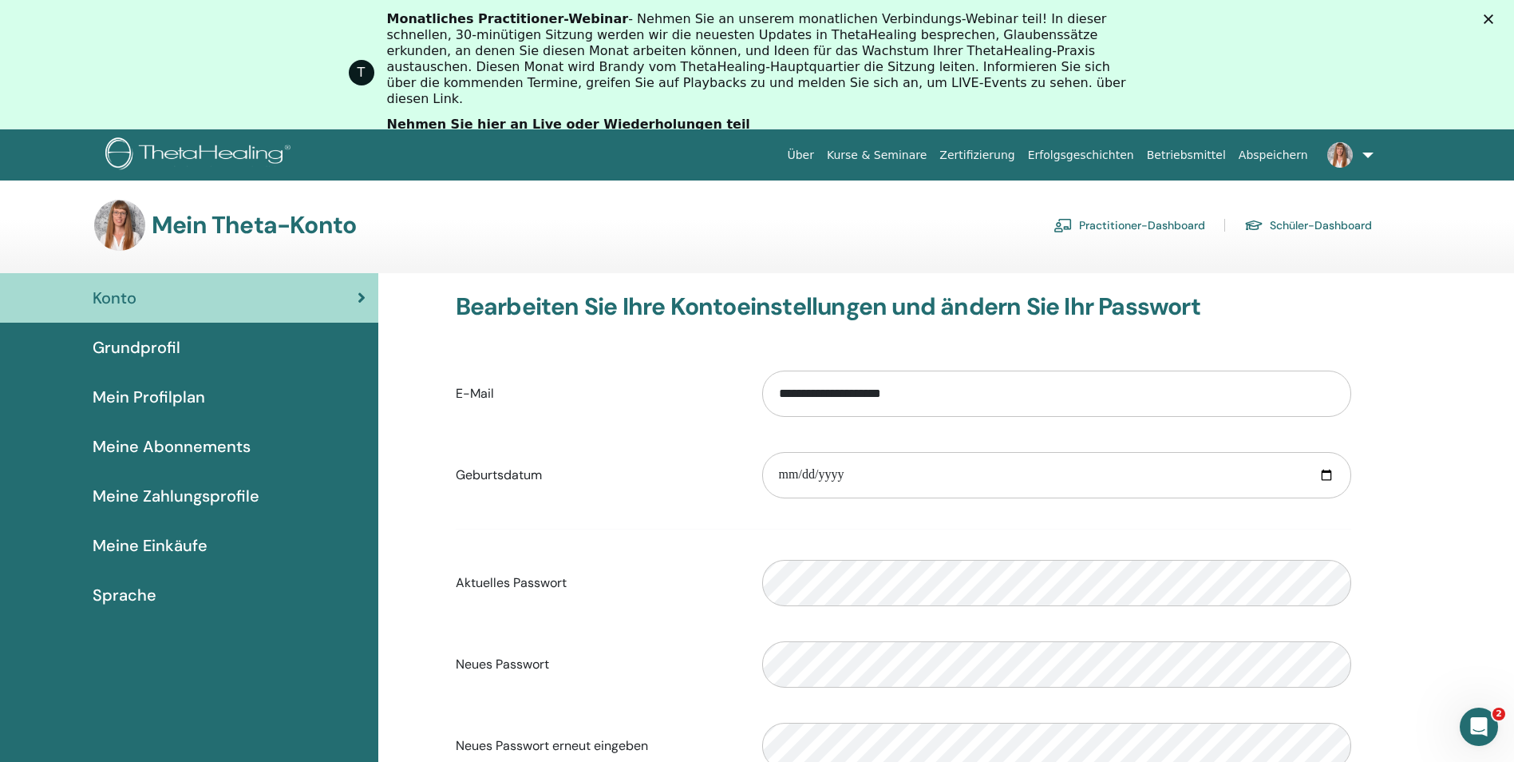
click at [119, 402] on span "Mein Profilplan" at bounding box center [149, 397] width 113 height 24
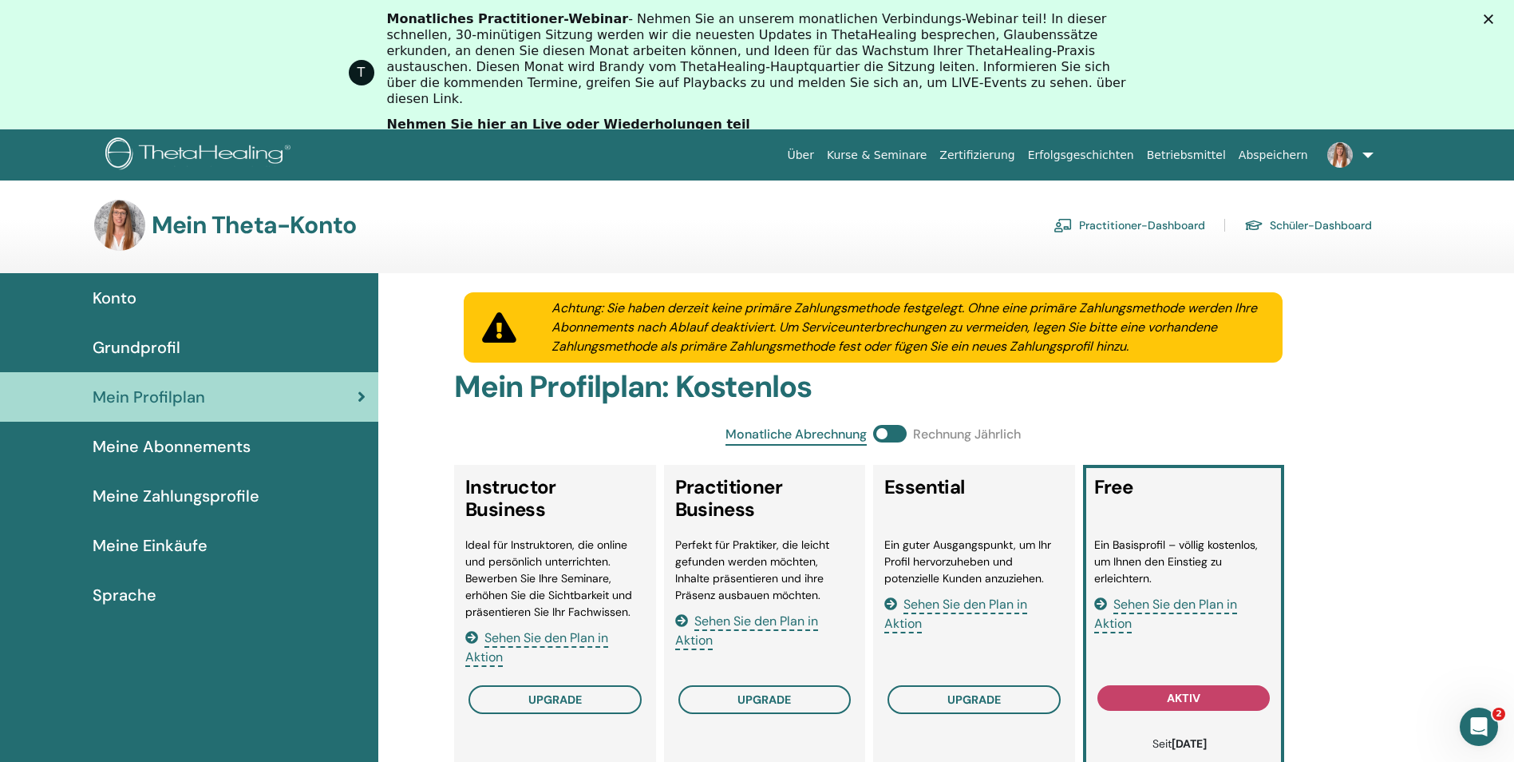
click at [139, 448] on span "Meine Abonnements" at bounding box center [172, 446] width 158 height 24
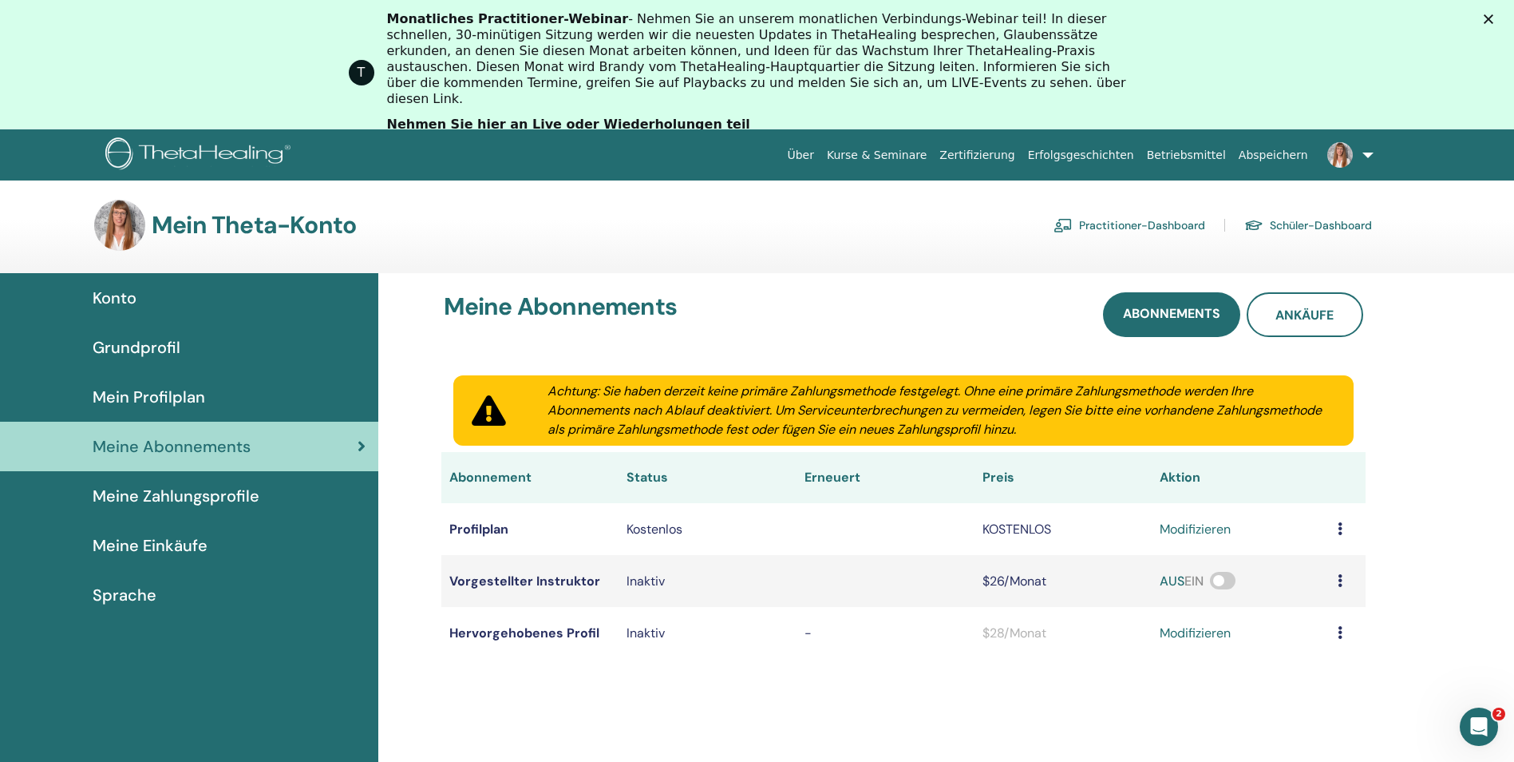
click at [143, 500] on span "Meine Zahlungsprofile" at bounding box center [176, 496] width 167 height 24
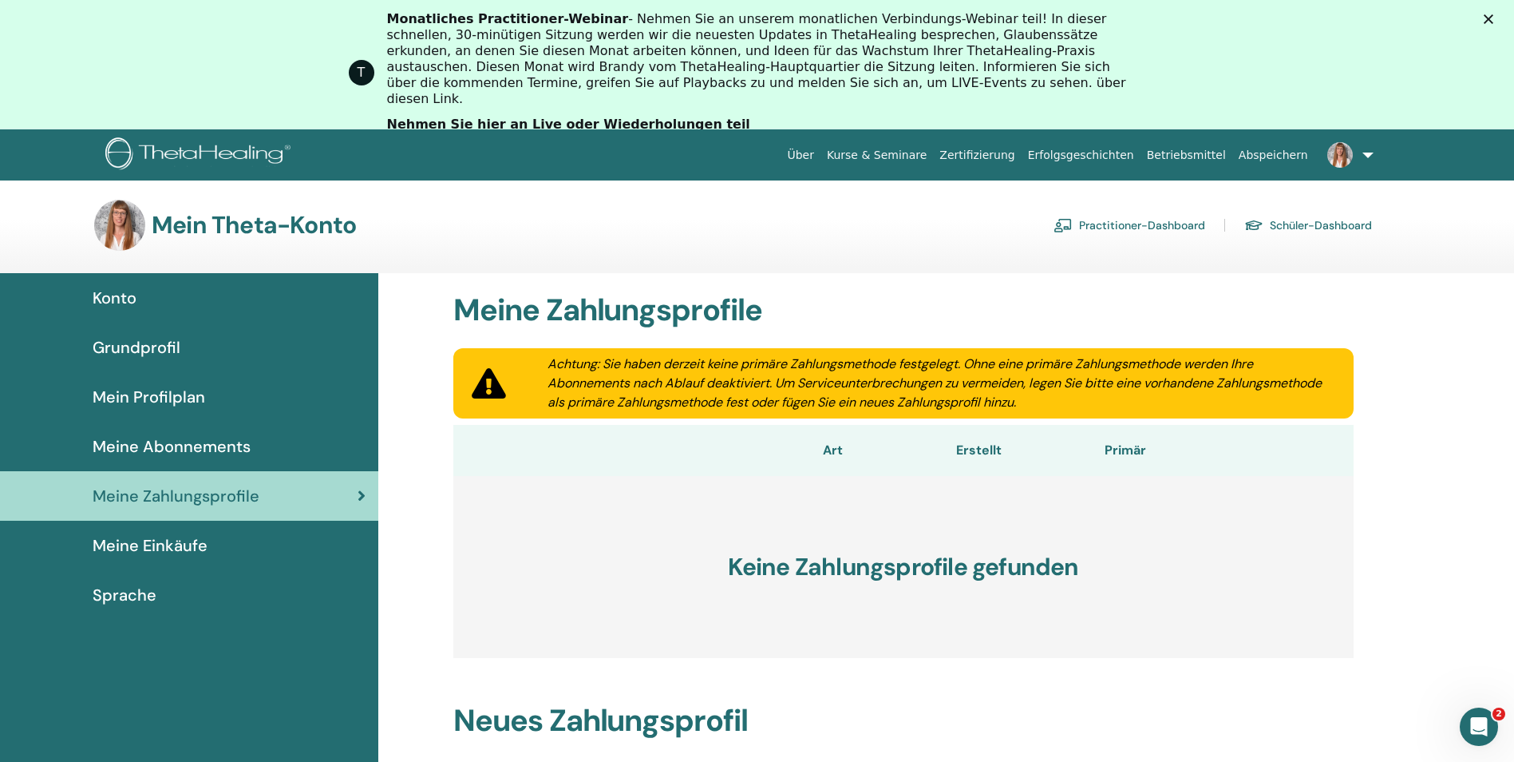
click at [1340, 158] on img at bounding box center [1341, 155] width 26 height 26
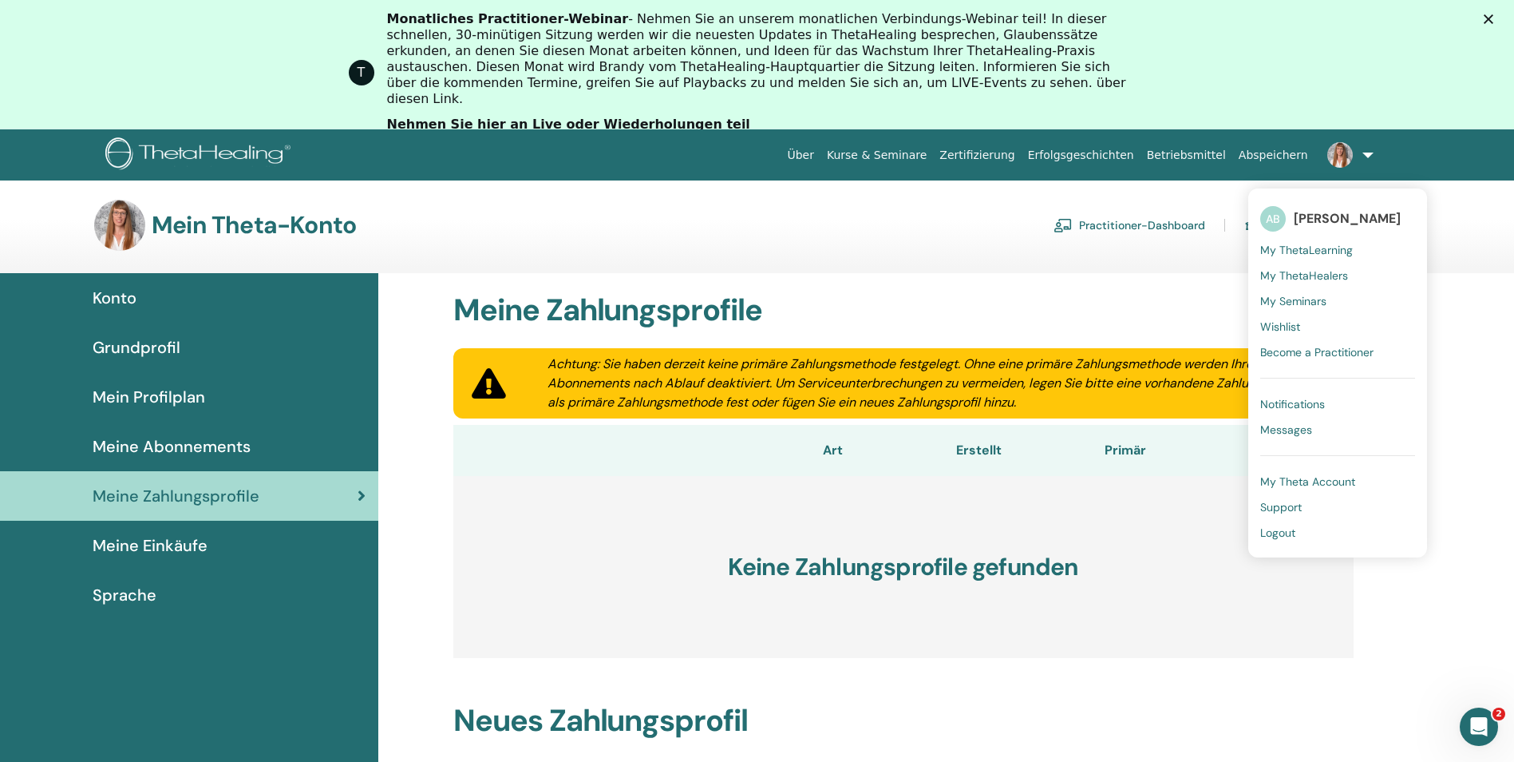
click at [117, 302] on span "Konto" at bounding box center [115, 298] width 44 height 24
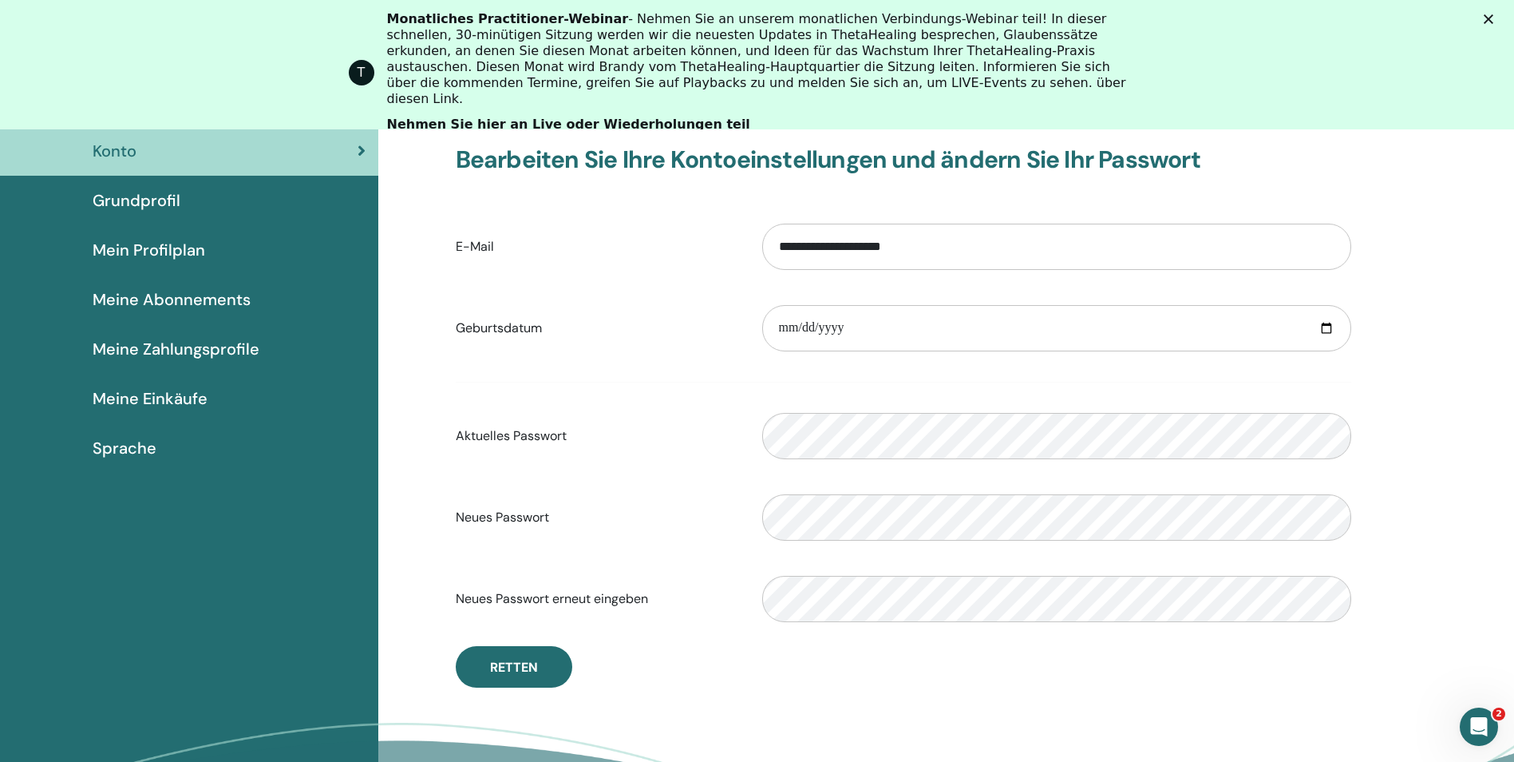
scroll to position [115, 0]
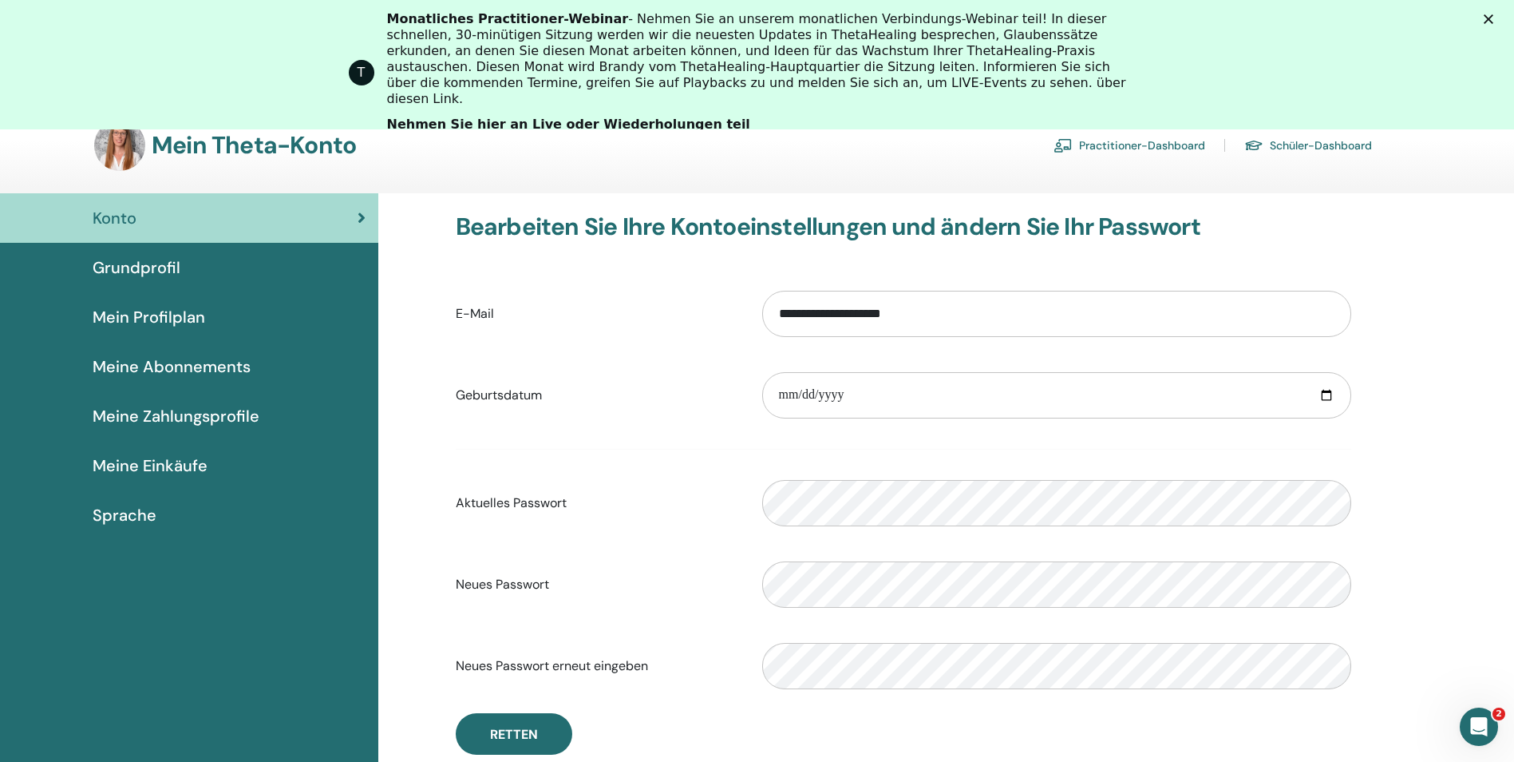
click at [148, 327] on span "Mein Profilplan" at bounding box center [149, 317] width 113 height 24
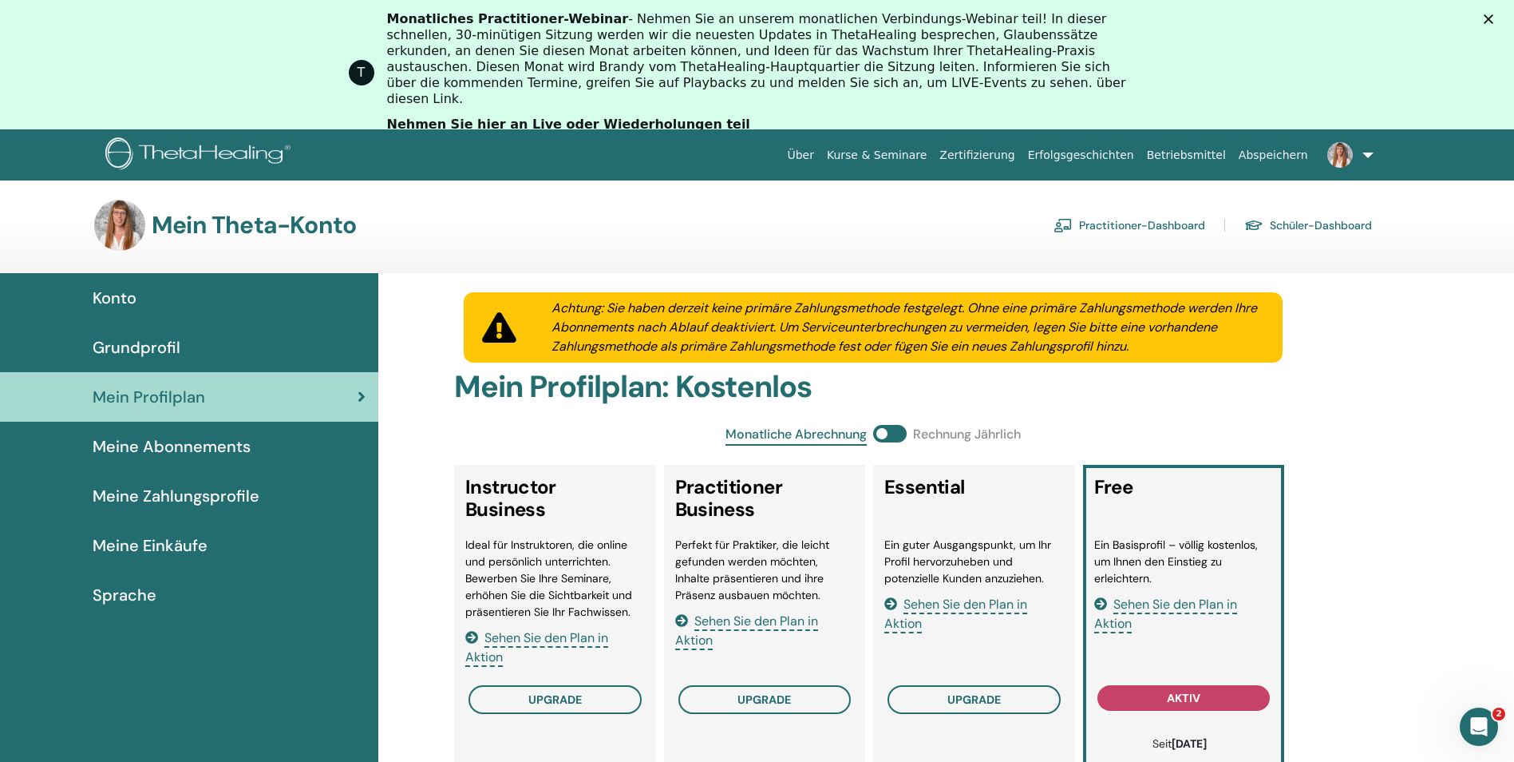
click at [130, 292] on span "Konto" at bounding box center [115, 298] width 44 height 24
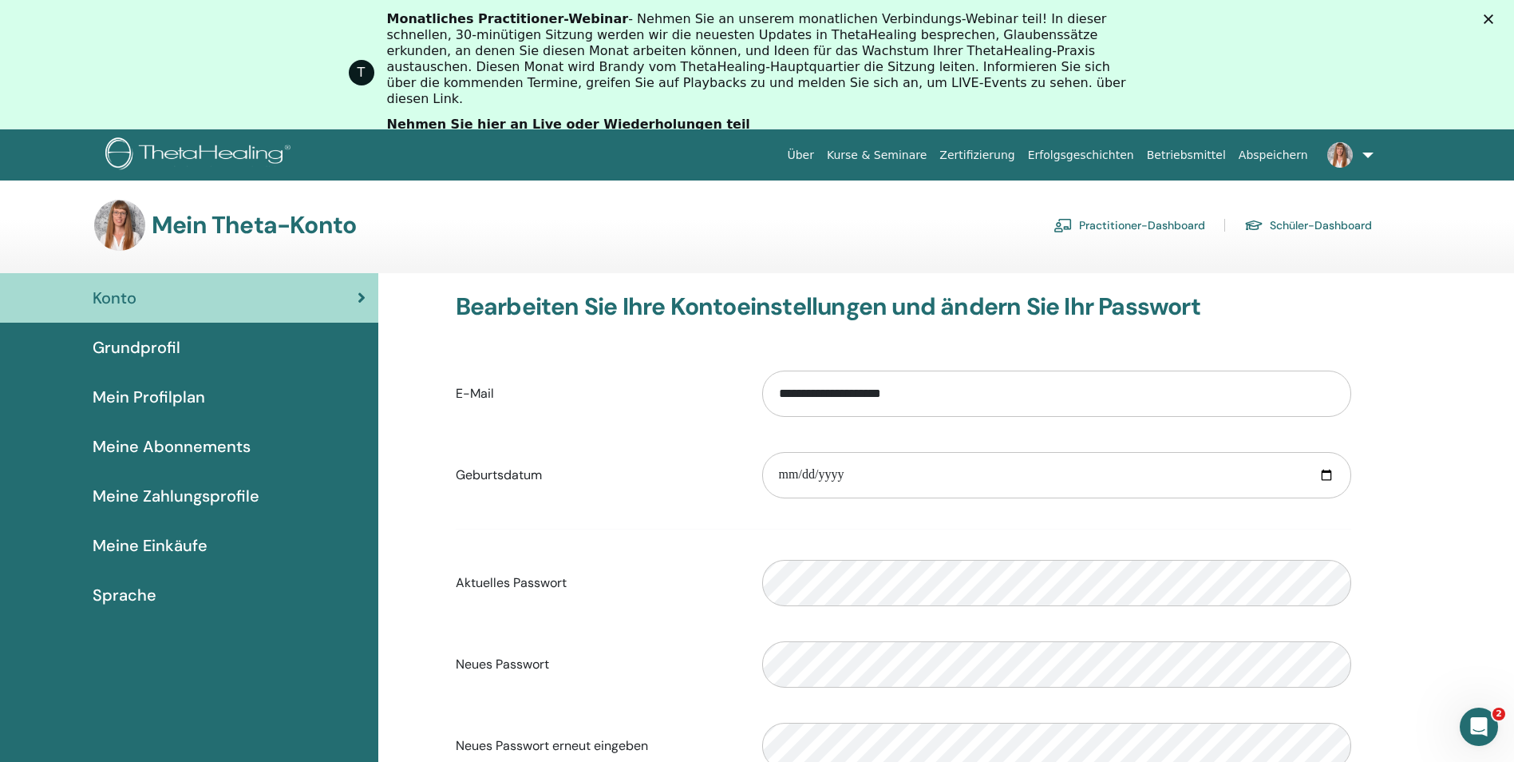
click at [1345, 152] on img at bounding box center [1341, 155] width 26 height 26
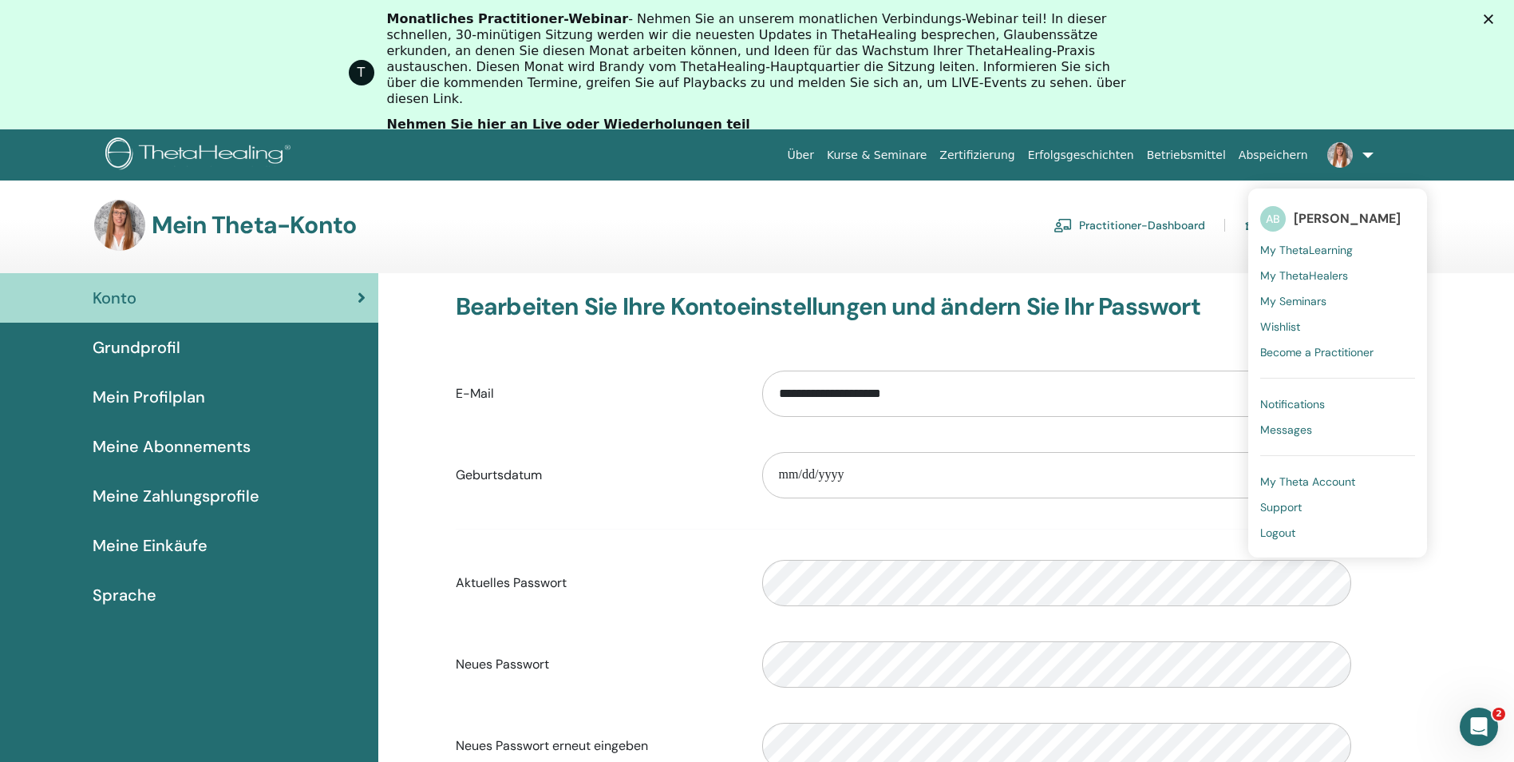
click at [1303, 485] on span "My Theta Account" at bounding box center [1308, 481] width 95 height 14
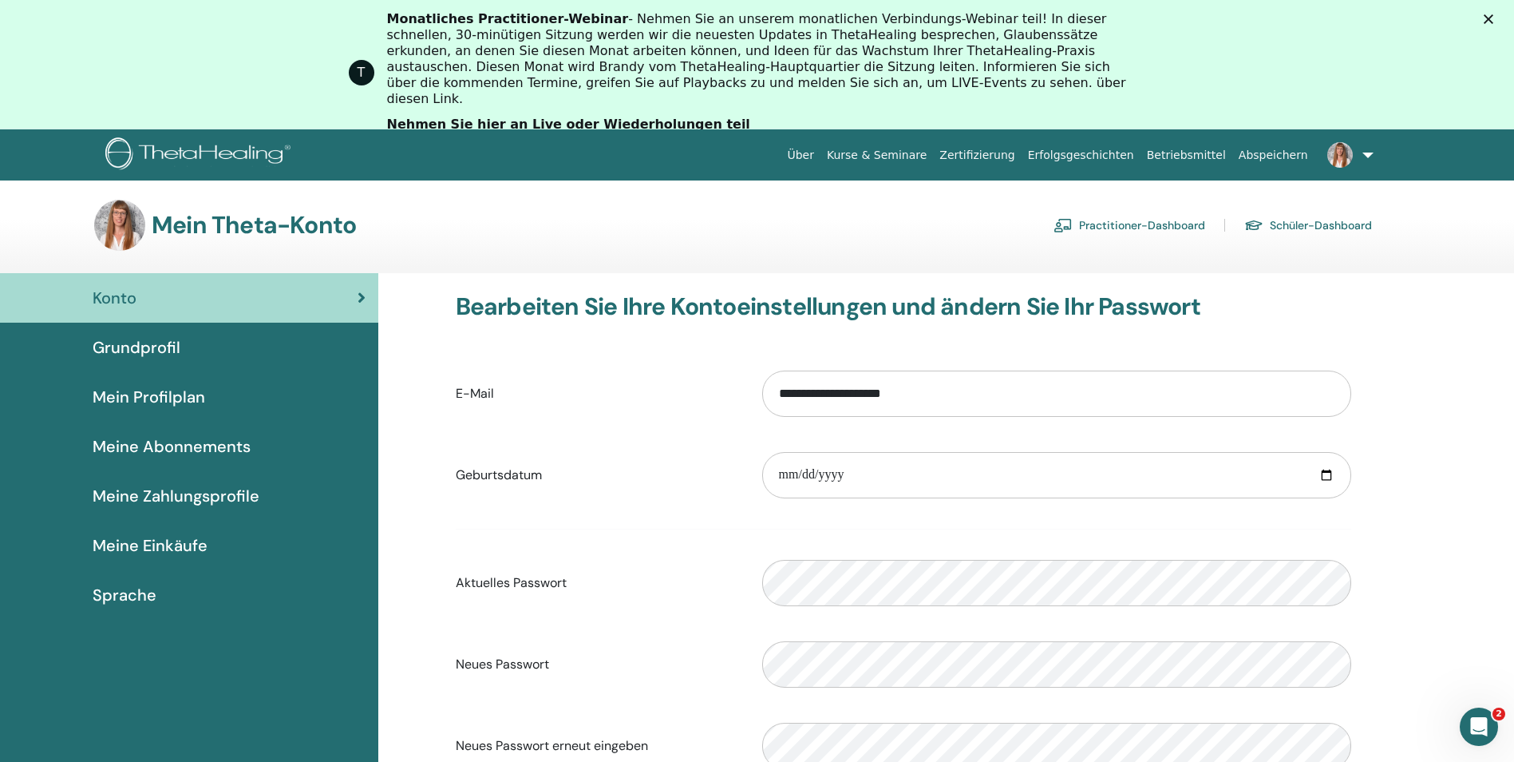
click at [122, 351] on span "Grundprofil" at bounding box center [137, 347] width 88 height 24
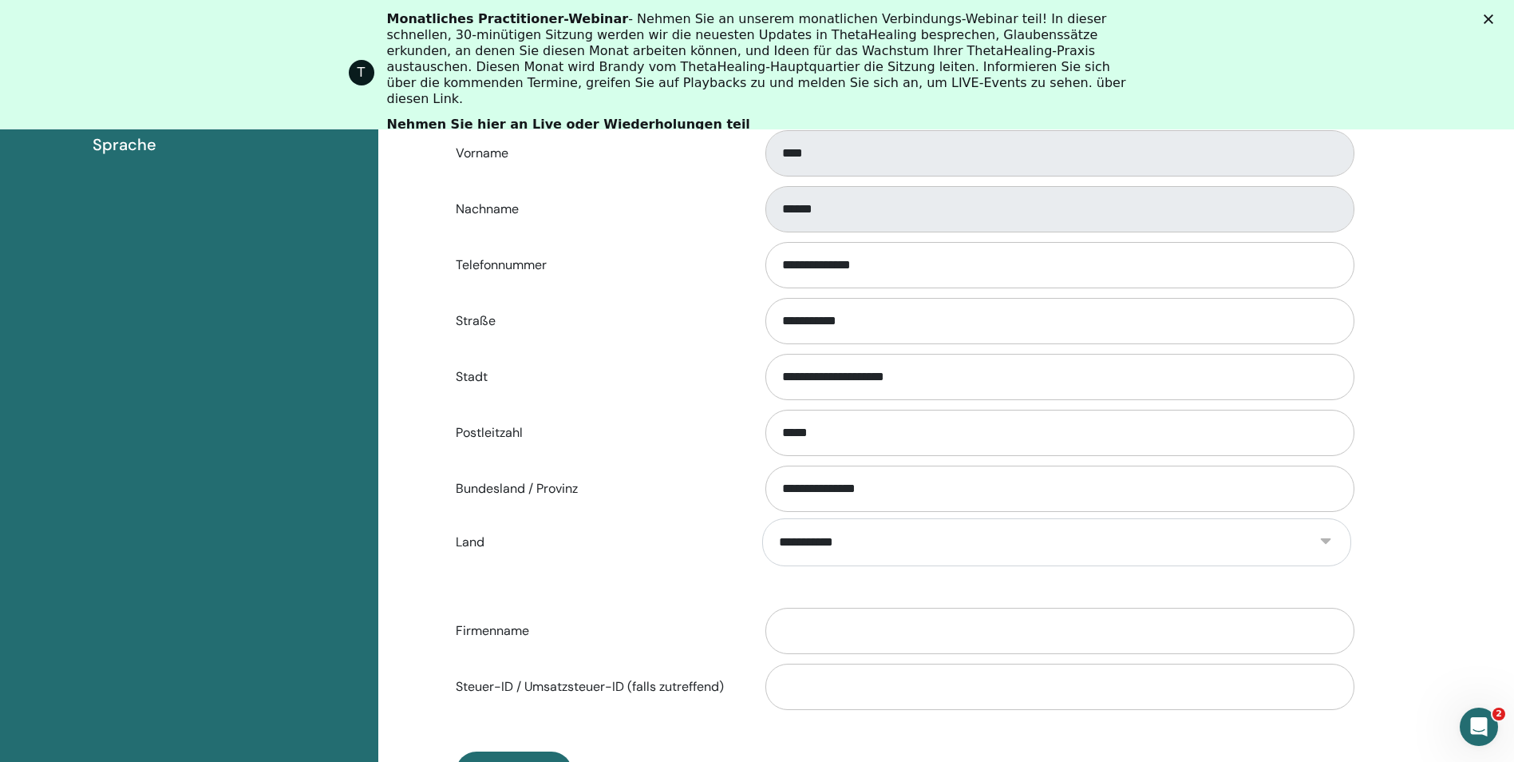
scroll to position [514, 0]
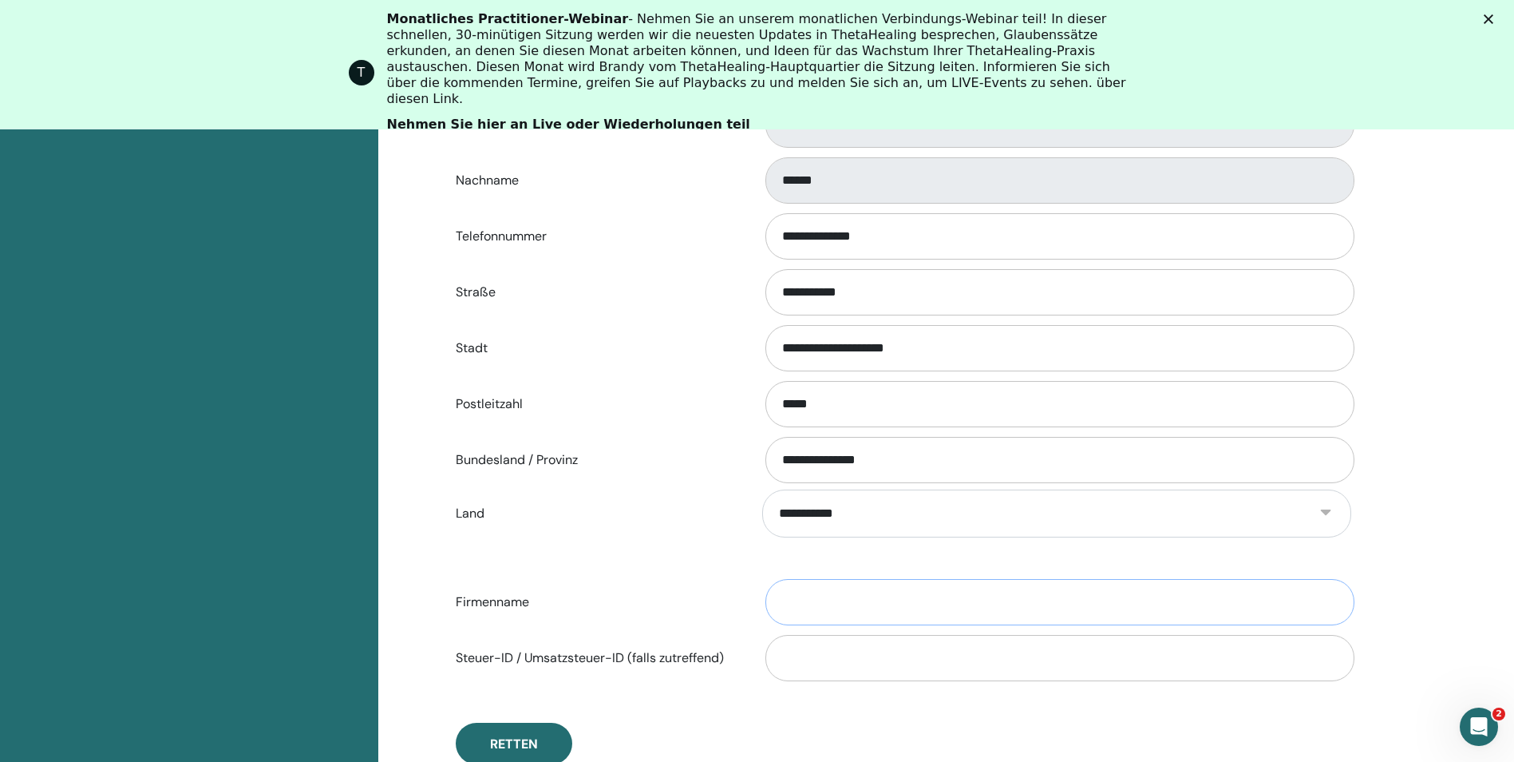
click at [866, 604] on input "Firmenname" at bounding box center [1060, 602] width 589 height 46
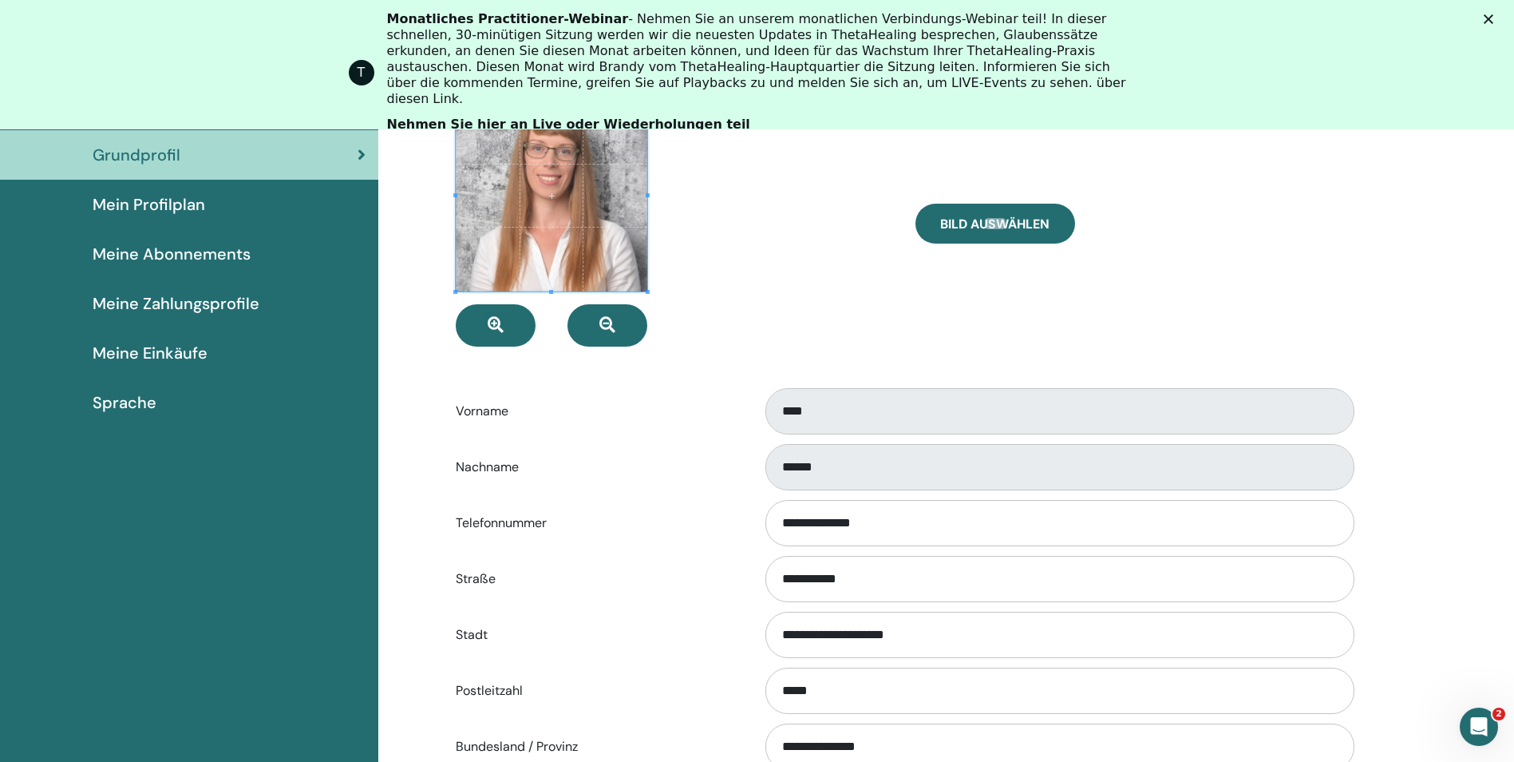
scroll to position [195, 0]
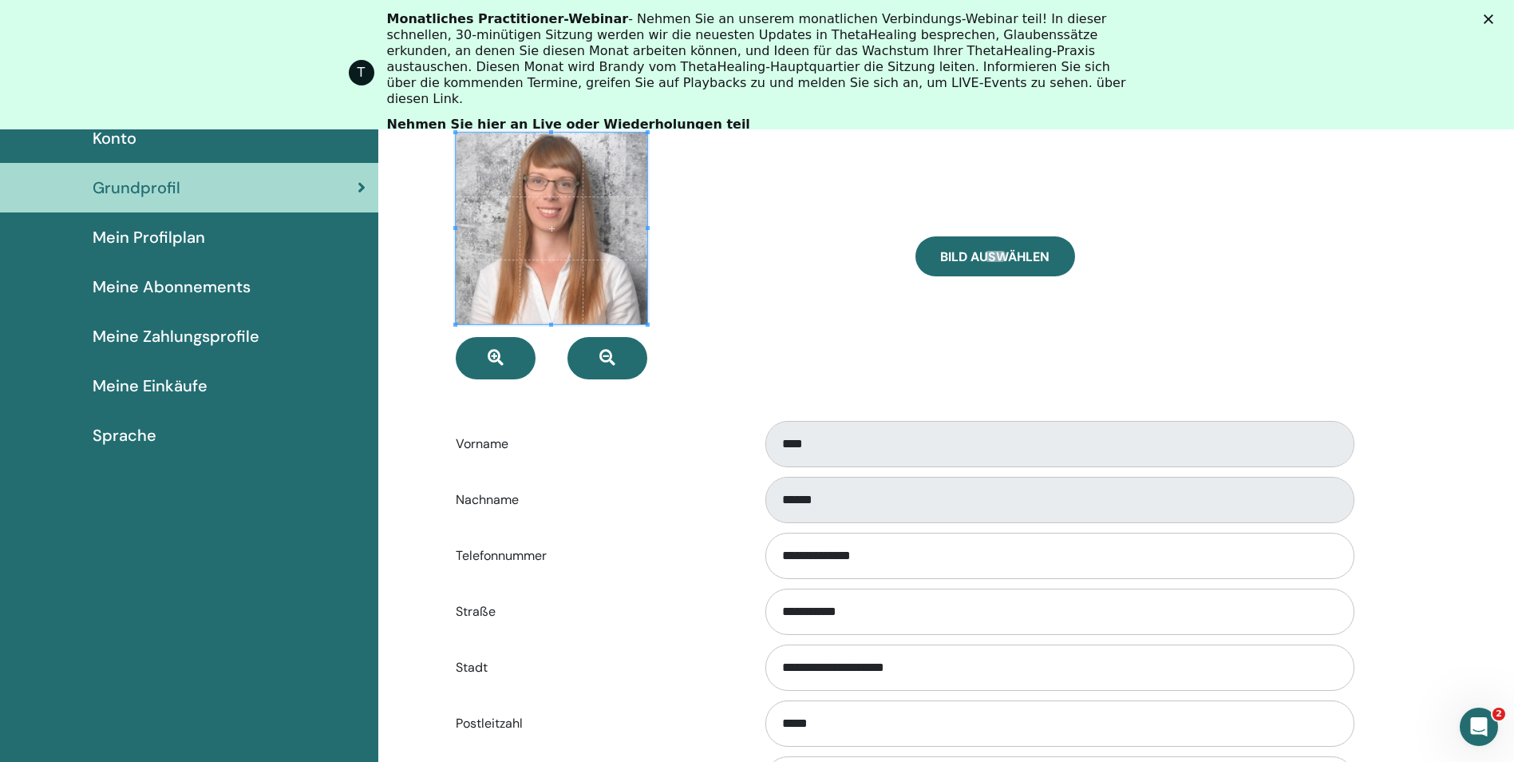
type input "**********"
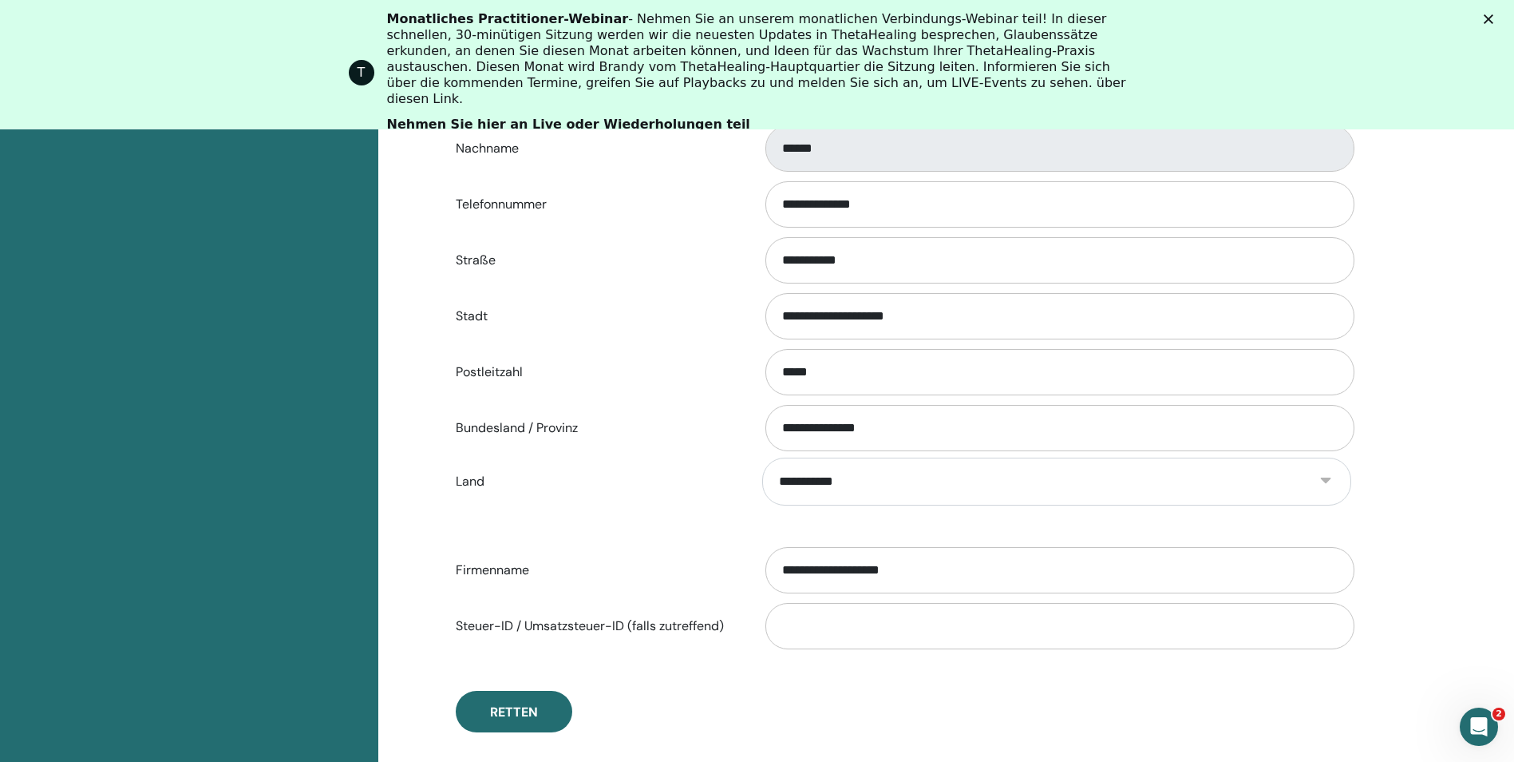
scroll to position [594, 0]
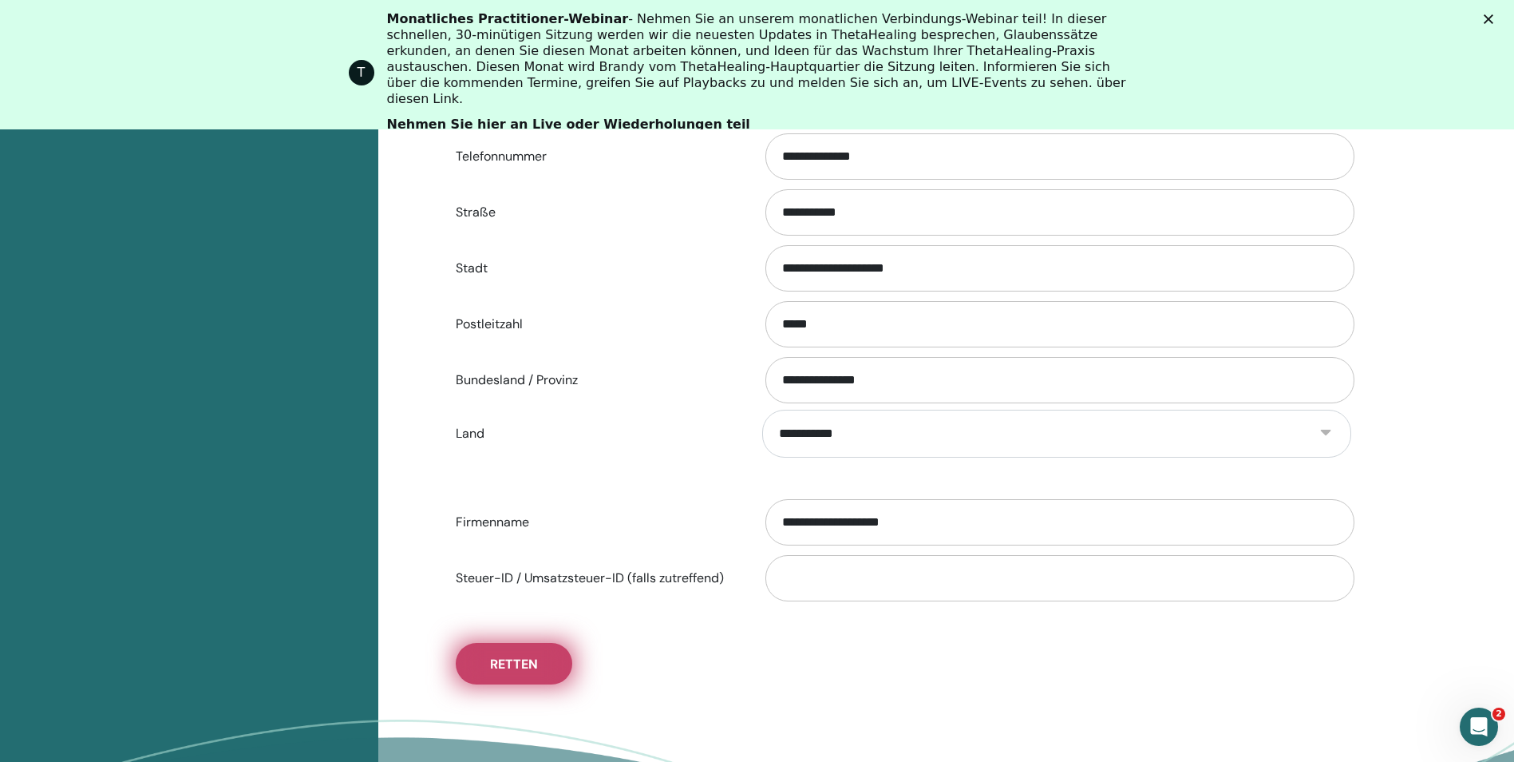
click at [541, 662] on button "Retten" at bounding box center [514, 664] width 117 height 42
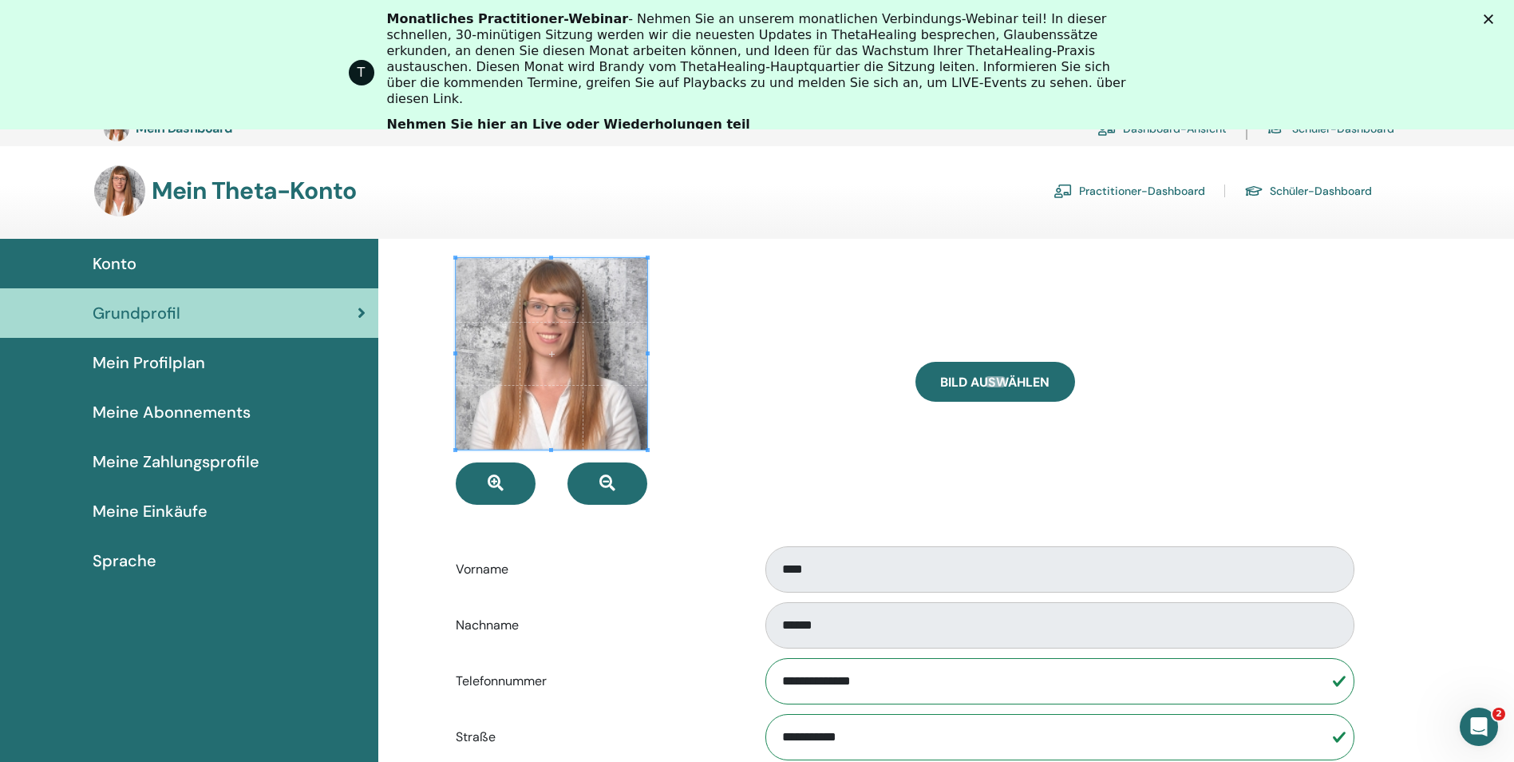
scroll to position [0, 0]
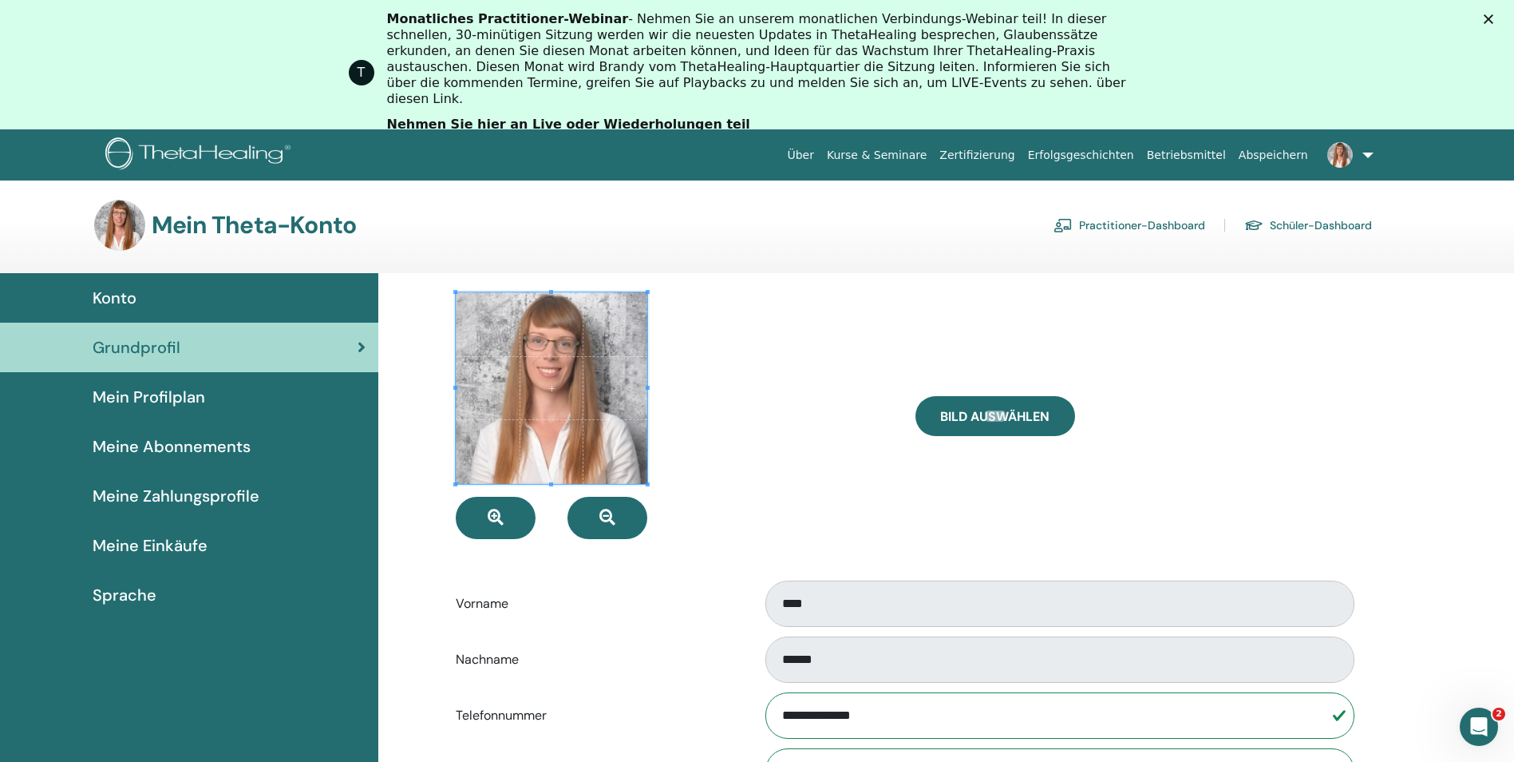
click at [1367, 157] on link at bounding box center [1347, 154] width 65 height 51
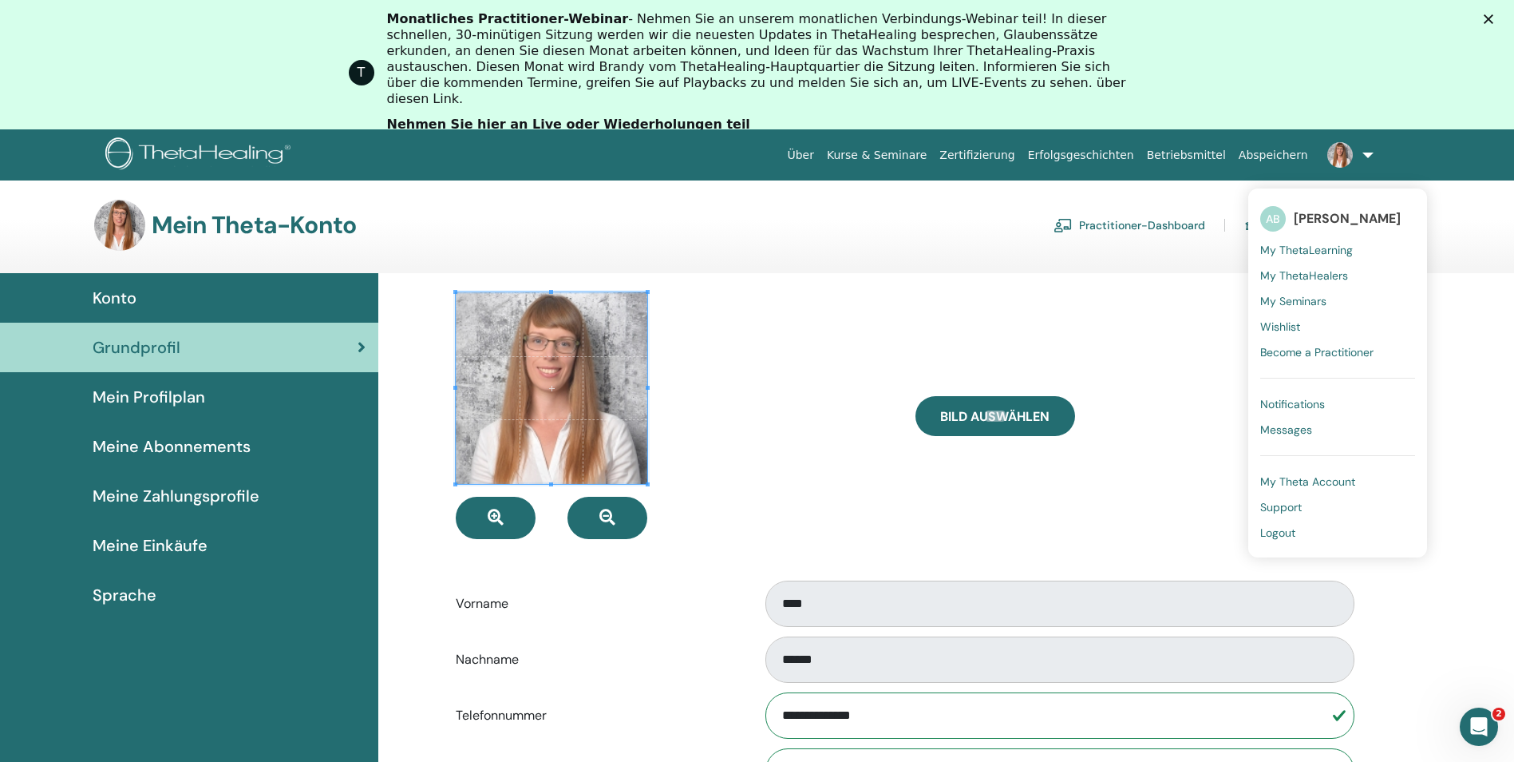
click at [1278, 531] on span "Logout" at bounding box center [1278, 532] width 35 height 14
